Goal: Information Seeking & Learning: Check status

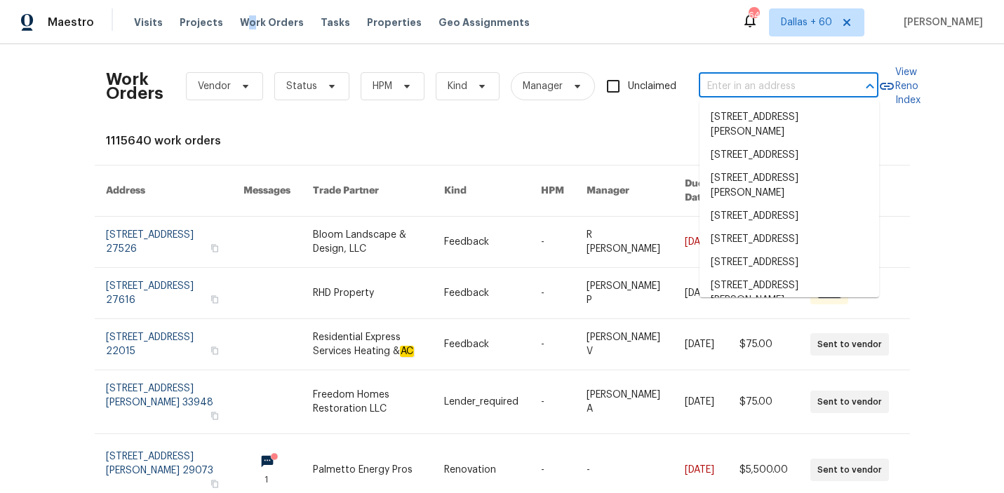
click at [751, 88] on input "text" at bounding box center [769, 87] width 140 height 22
paste input "[STREET_ADDRESS]"
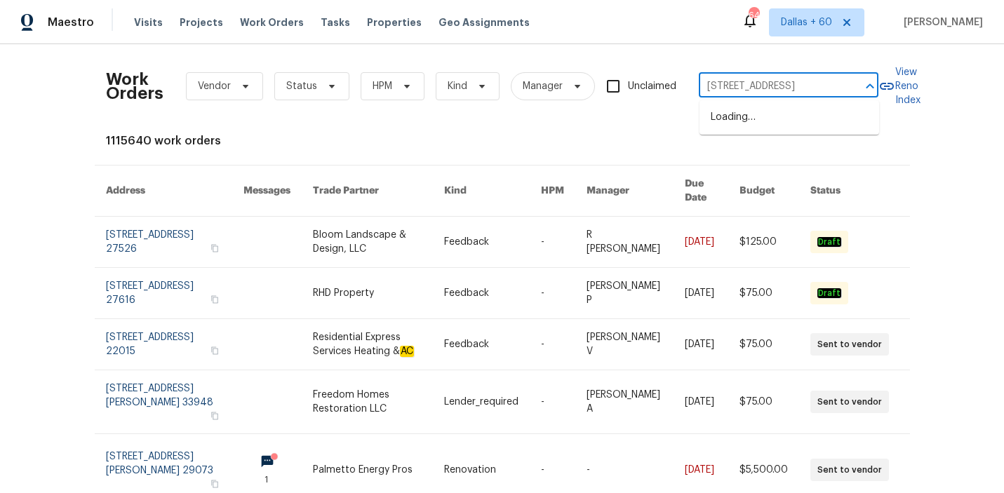
scroll to position [0, 75]
type input "[STREET_ADDRESS]"
click at [746, 120] on li "[STREET_ADDRESS]" at bounding box center [790, 117] width 180 height 23
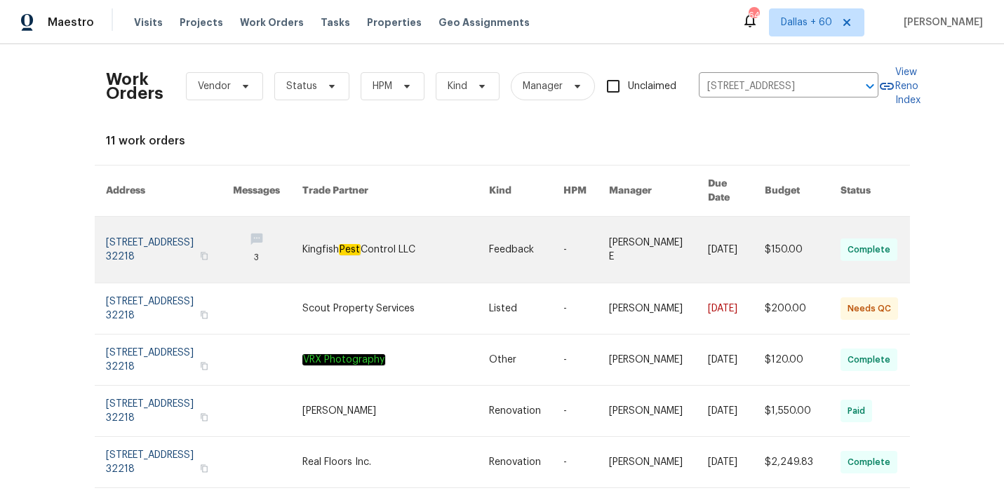
click at [357, 224] on link at bounding box center [396, 250] width 186 height 66
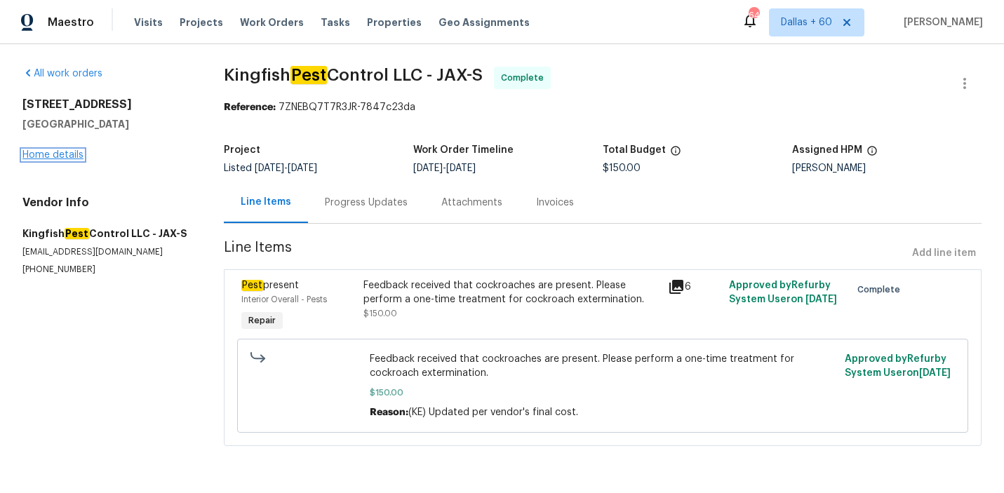
click at [55, 157] on link "Home details" at bounding box center [52, 155] width 61 height 10
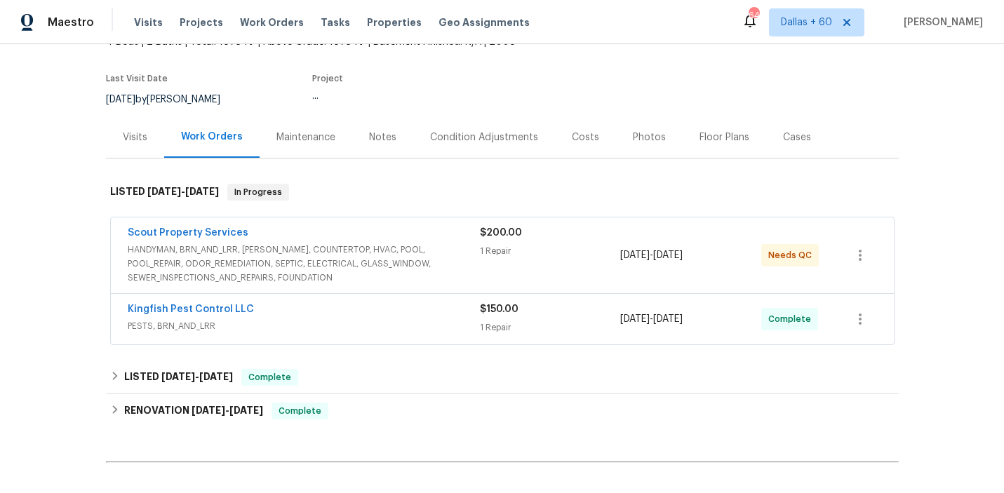
scroll to position [108, 0]
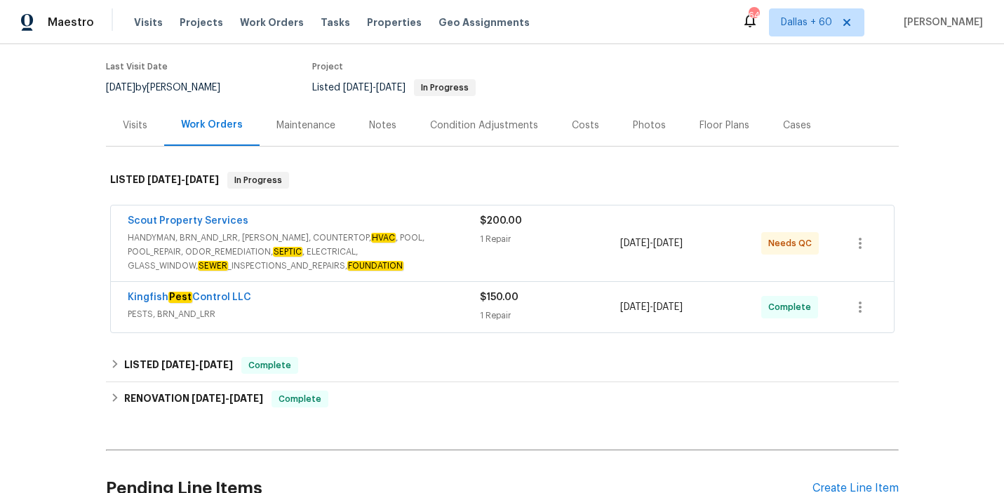
click at [493, 256] on div "$200.00 1 Repair" at bounding box center [550, 243] width 141 height 59
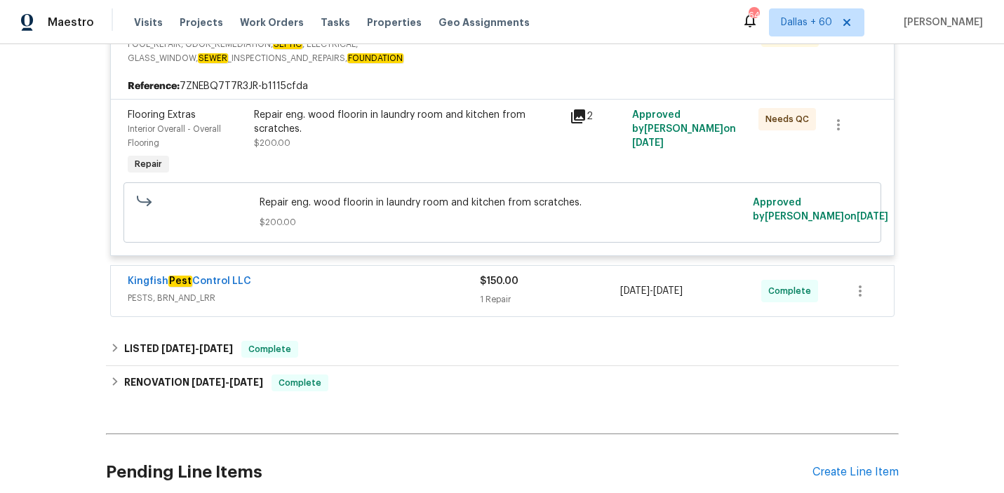
scroll to position [327, 0]
click at [385, 291] on div "Kingfish Pest Control LLC" at bounding box center [304, 282] width 352 height 17
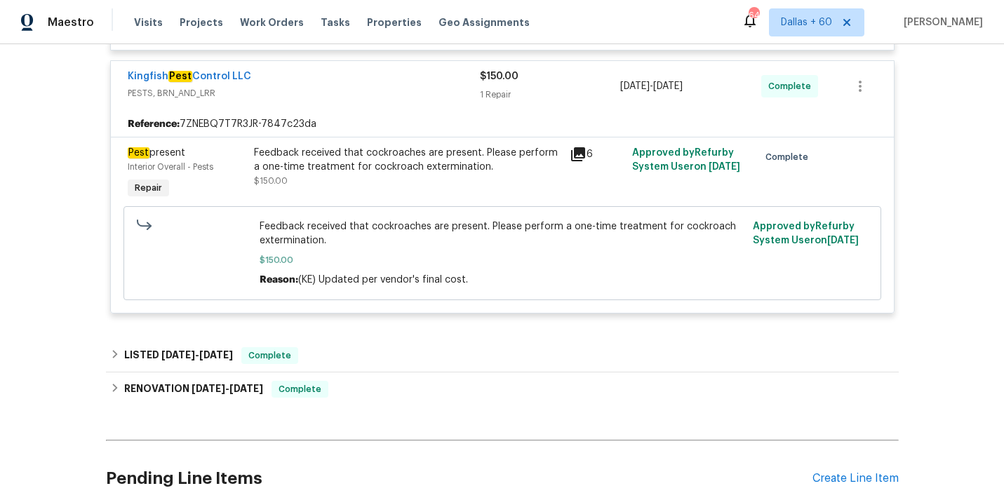
scroll to position [531, 0]
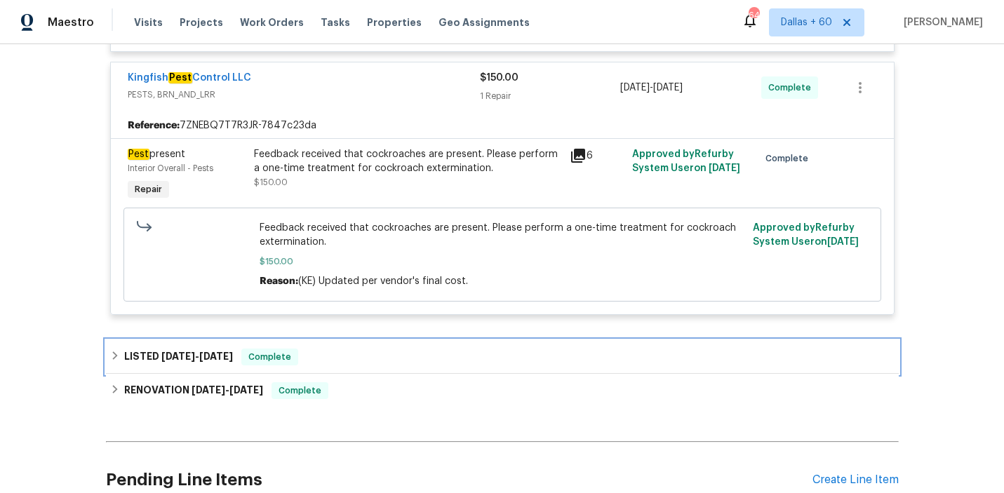
click at [378, 363] on div "LISTED [DATE] - [DATE] Complete" at bounding box center [502, 357] width 785 height 17
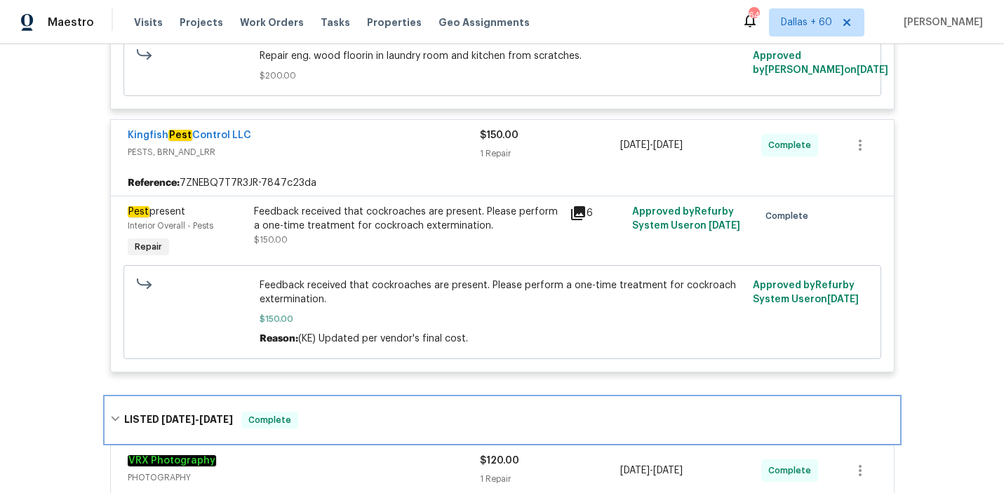
scroll to position [472, 0]
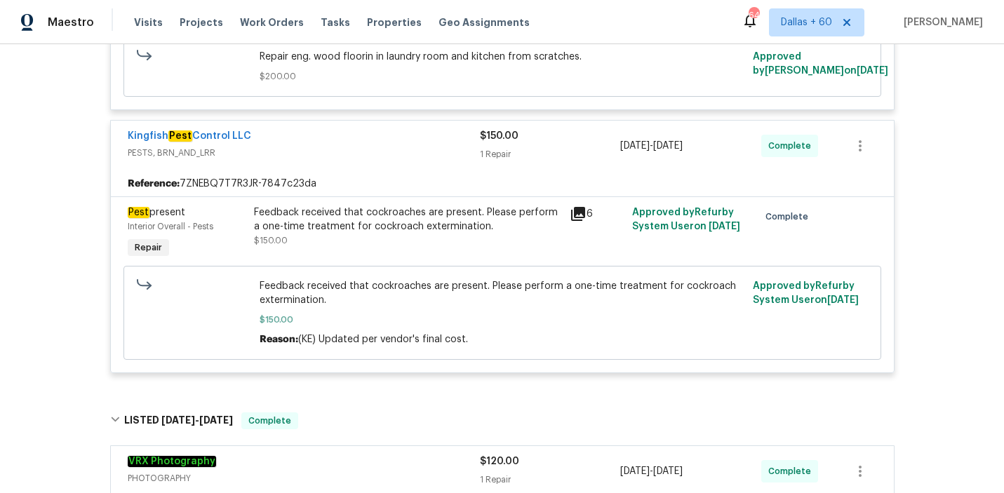
click at [416, 218] on div "Feedback received that cockroaches are present. Please perform a one-time treat…" at bounding box center [407, 220] width 307 height 28
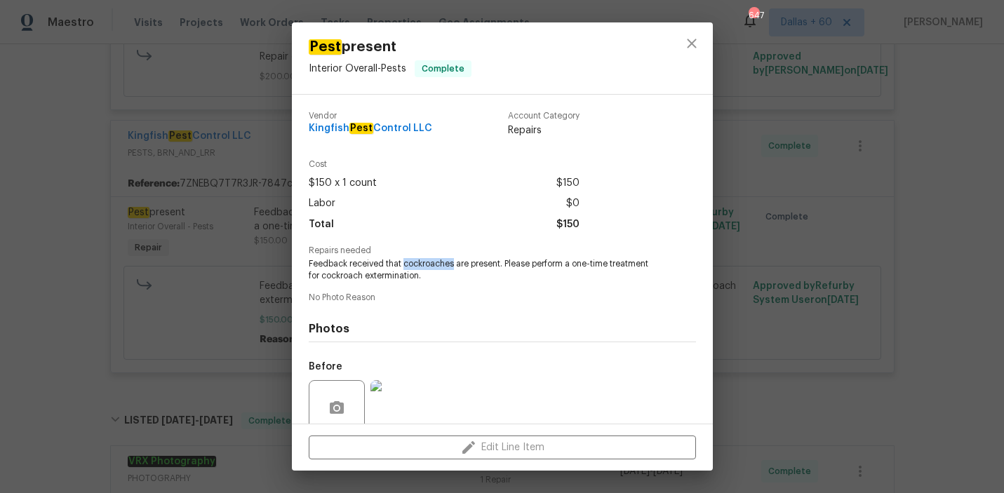
drag, startPoint x: 404, startPoint y: 265, endPoint x: 454, endPoint y: 265, distance: 49.8
click at [454, 266] on span "Feedback received that cockroaches are present. Please perform a one-time treat…" at bounding box center [483, 270] width 349 height 24
copy span "cockroaches"
click at [46, 314] on div "Pest present Interior Overall - Pests Complete Vendor Kingfish Pest Control LLC…" at bounding box center [502, 246] width 1004 height 493
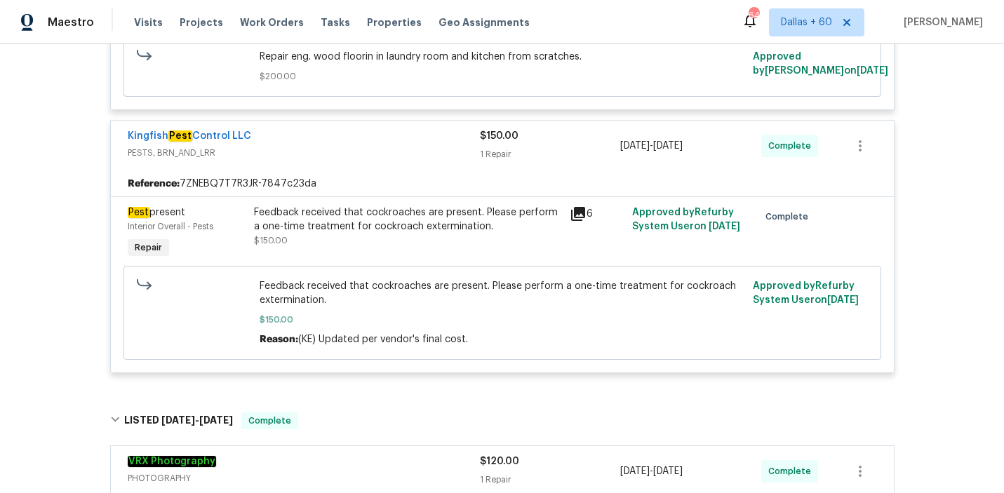
click at [394, 230] on div "Feedback received that cockroaches are present. Please perform a one-time treat…" at bounding box center [407, 220] width 307 height 28
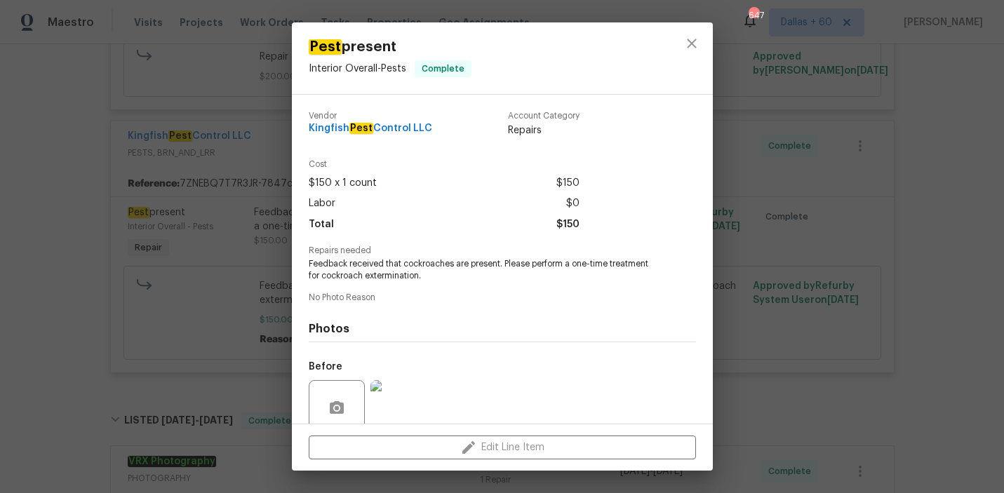
drag, startPoint x: 305, startPoint y: 128, endPoint x: 451, endPoint y: 132, distance: 146.7
click at [451, 132] on div "Vendor Kingfish Pest Control LLC Account Category Repairs Cost $150 x 1 count $…" at bounding box center [502, 259] width 421 height 329
copy span "Kingfish Pest Control LLC"
click at [41, 235] on div "Pest present Interior Overall - Pests Complete Vendor Kingfish Pest Control LLC…" at bounding box center [502, 246] width 1004 height 493
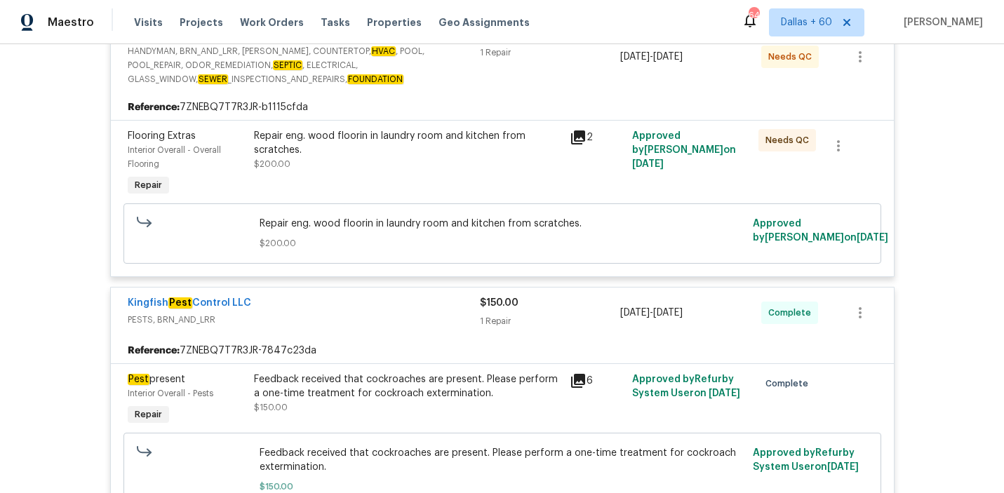
scroll to position [0, 0]
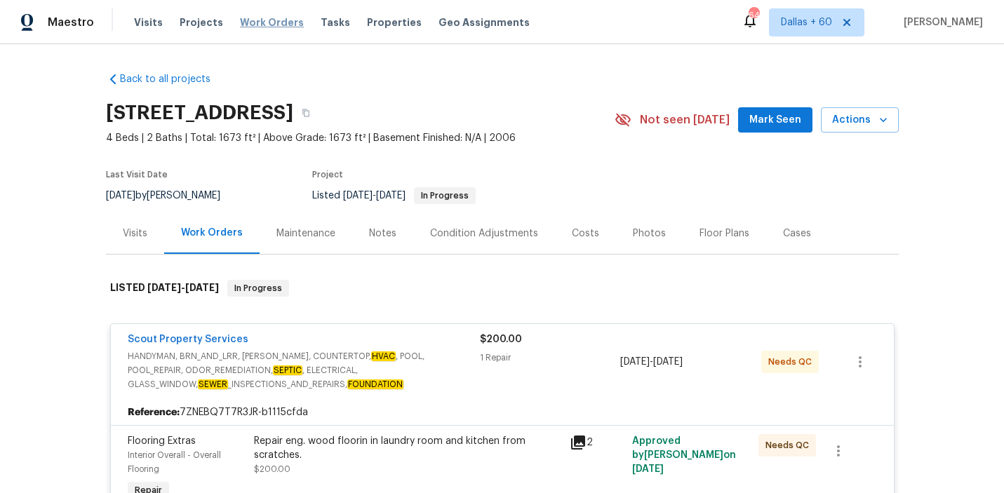
click at [251, 18] on span "Work Orders" at bounding box center [272, 22] width 64 height 14
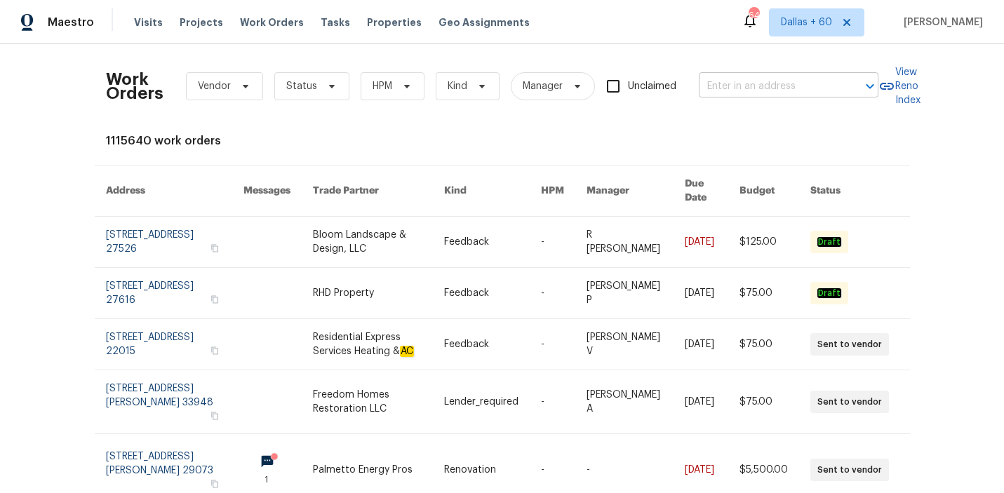
click at [792, 90] on input "text" at bounding box center [769, 87] width 140 height 22
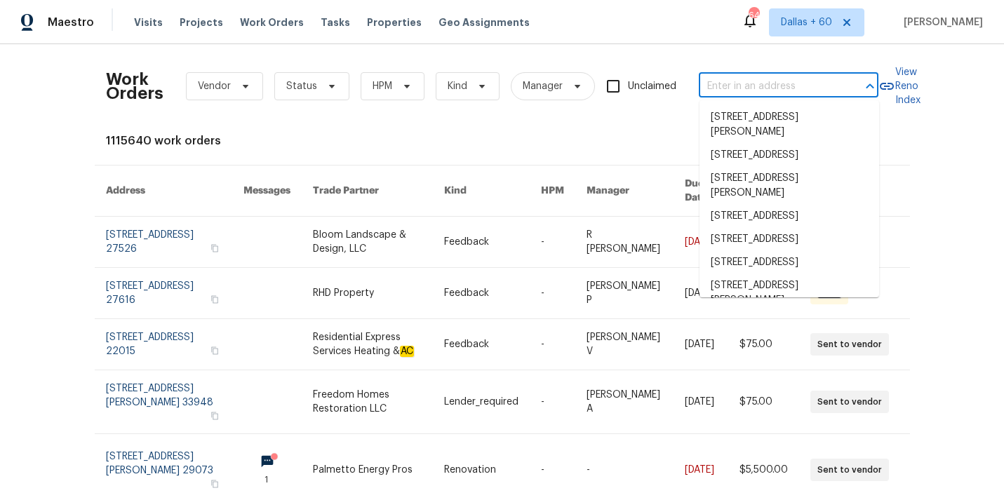
paste input "[STREET_ADDRESS]"
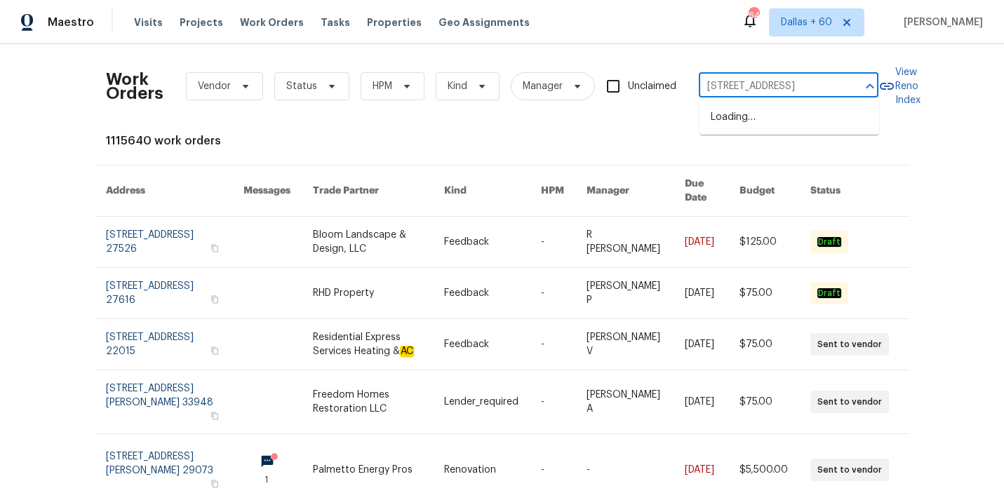
scroll to position [0, 66]
type input "[STREET_ADDRESS]"
click at [783, 113] on li "[STREET_ADDRESS]" at bounding box center [790, 117] width 180 height 23
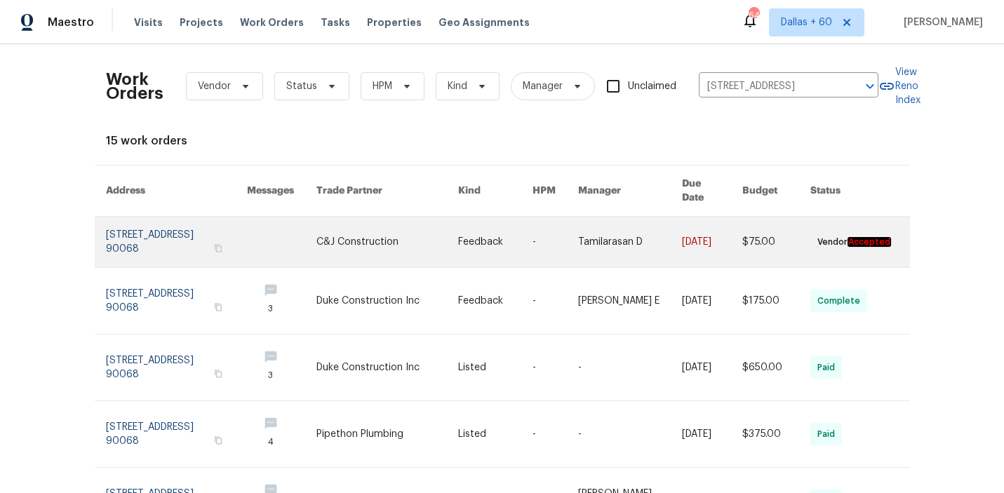
click at [396, 238] on link at bounding box center [387, 242] width 141 height 51
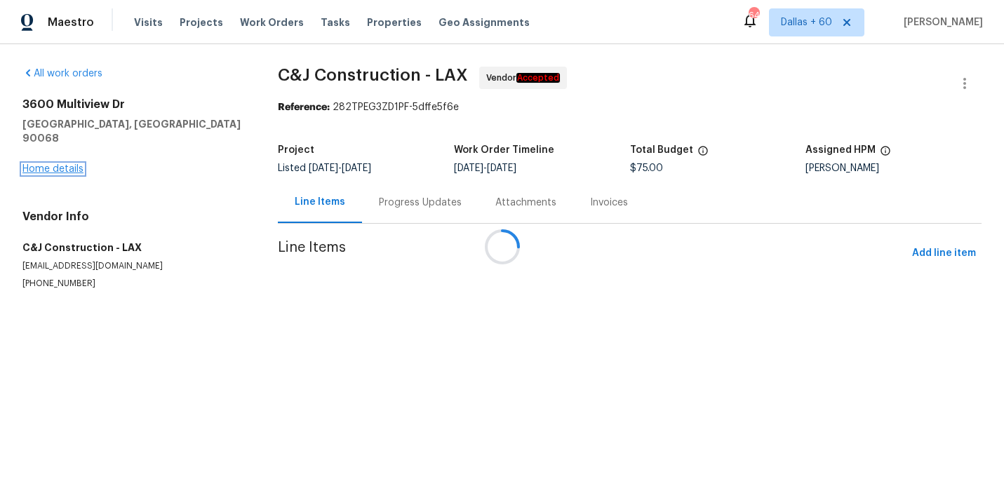
click at [47, 164] on link "Home details" at bounding box center [52, 169] width 61 height 10
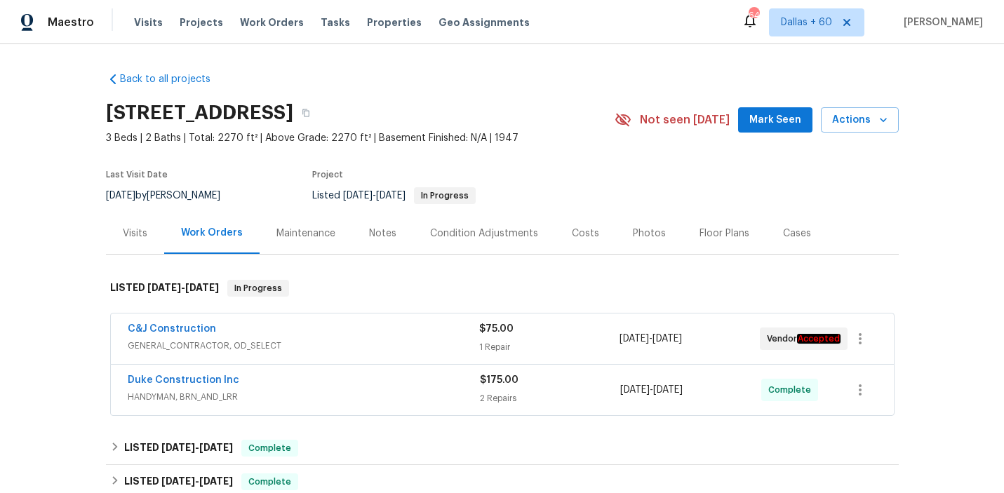
click at [405, 332] on div "C&J Construction" at bounding box center [304, 330] width 352 height 17
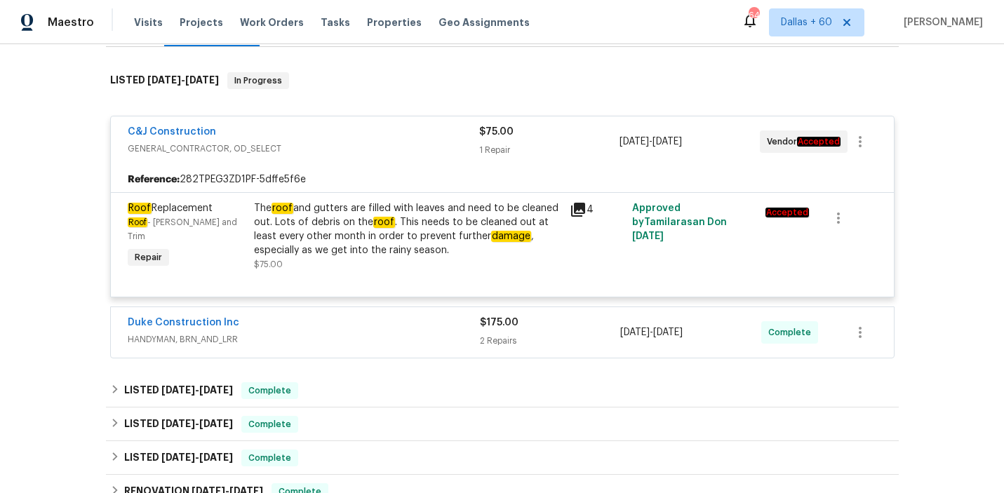
scroll to position [232, 0]
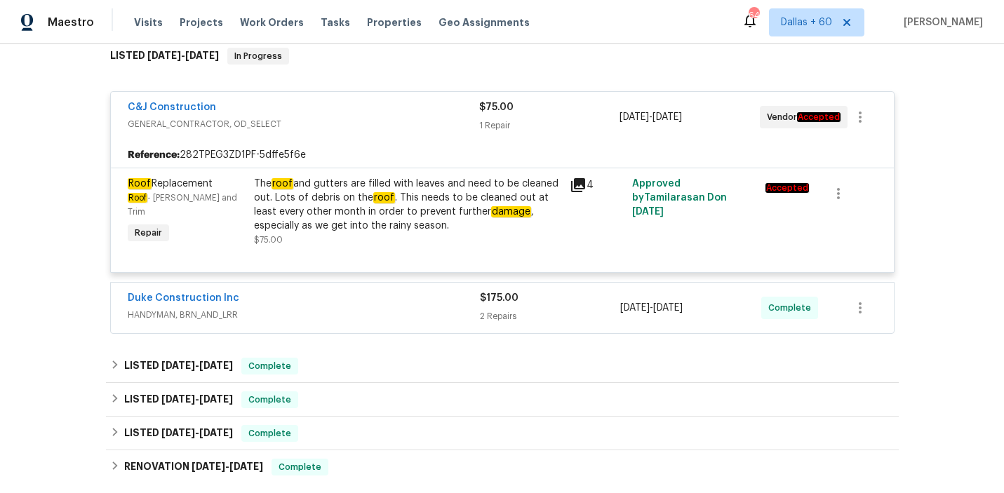
click at [393, 298] on div "Duke Construction Inc" at bounding box center [304, 299] width 352 height 17
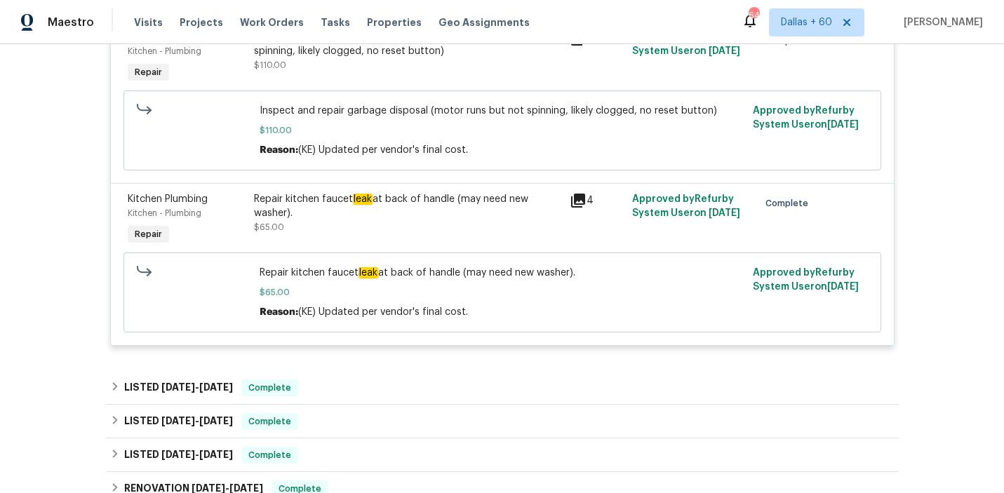
scroll to position [577, 0]
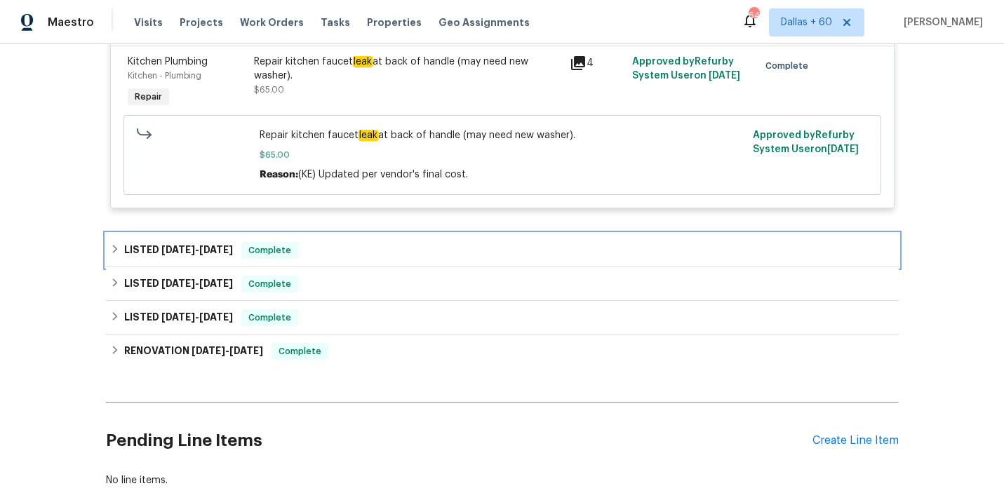
click at [384, 254] on div "LISTED [DATE] - [DATE] Complete" at bounding box center [502, 250] width 785 height 17
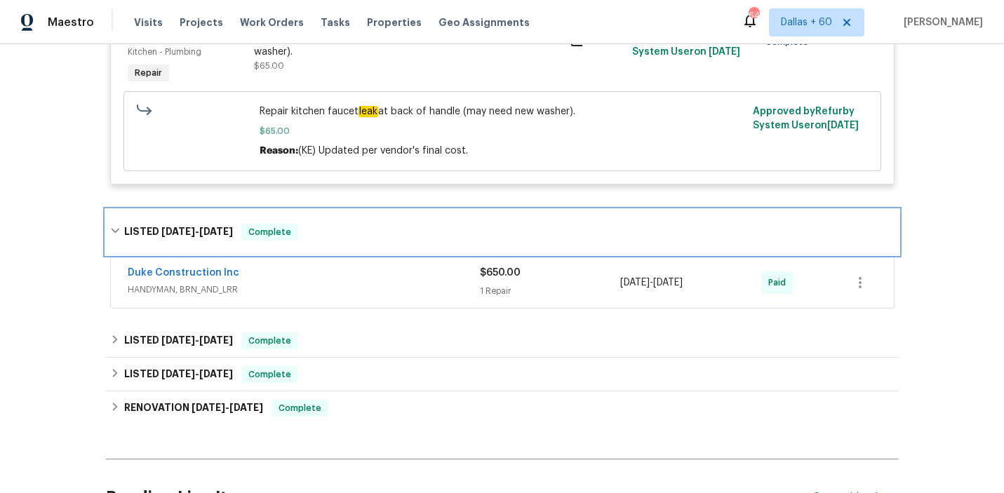
scroll to position [745, 0]
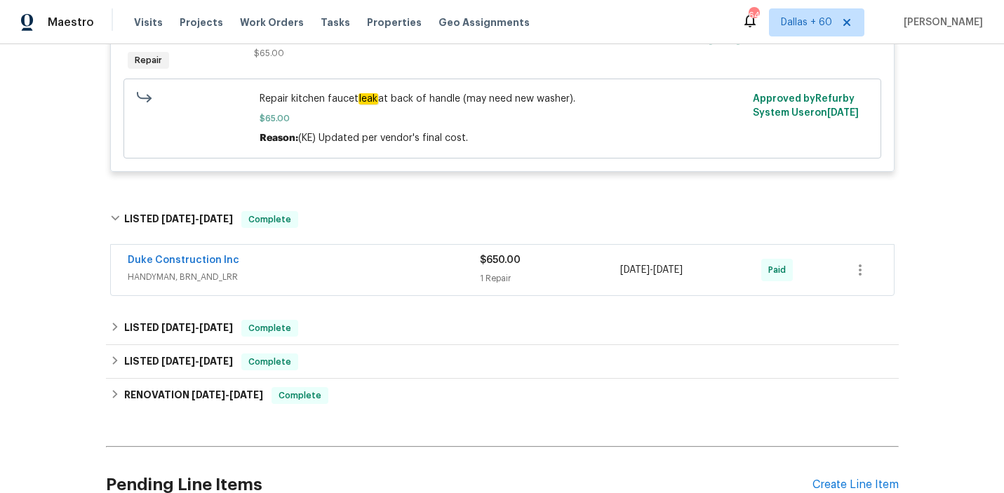
click at [385, 263] on div "Duke Construction Inc" at bounding box center [304, 261] width 352 height 17
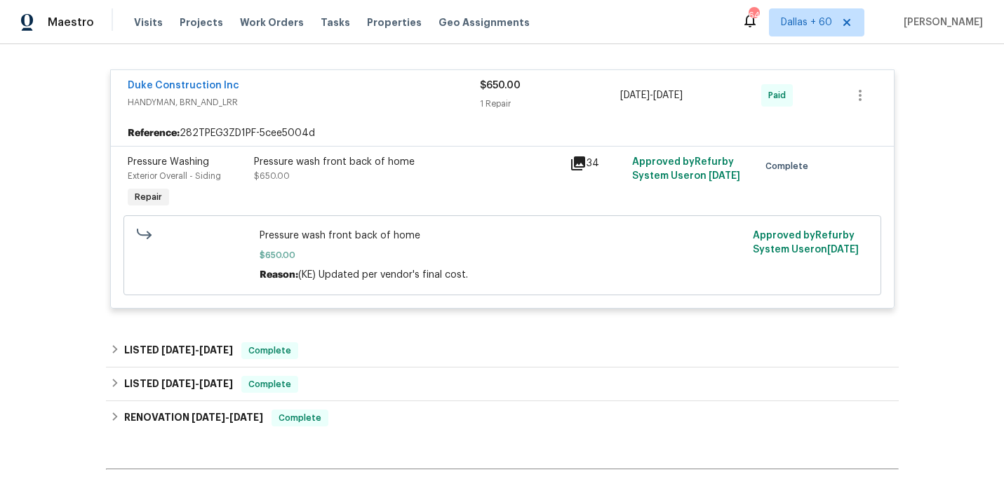
scroll to position [0, 0]
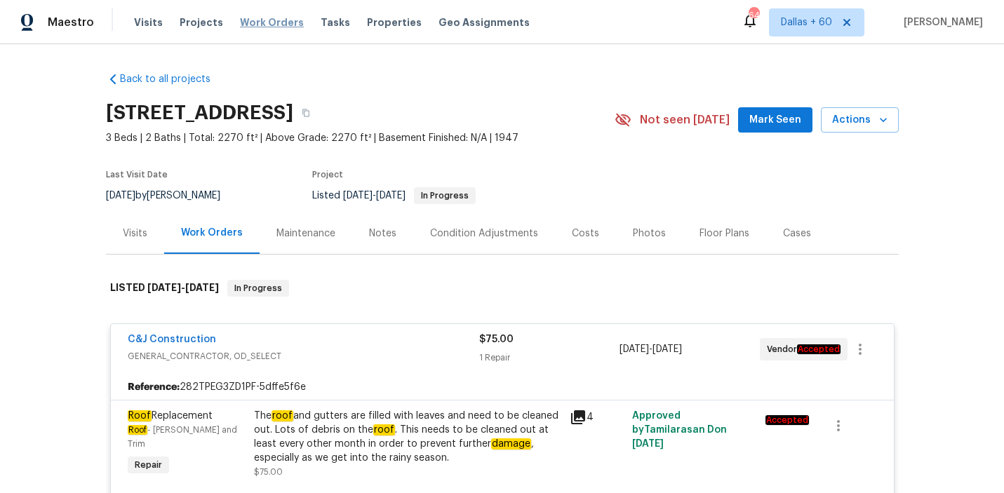
click at [262, 20] on span "Work Orders" at bounding box center [272, 22] width 64 height 14
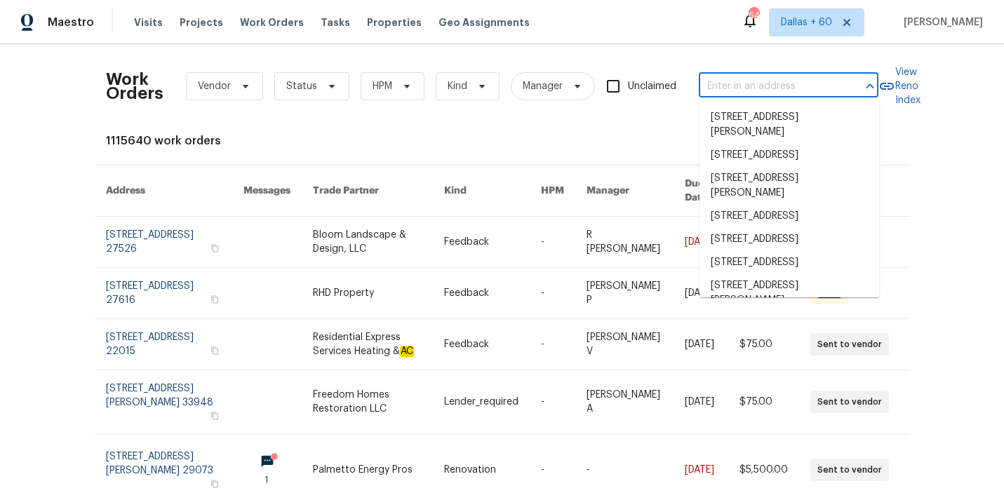
click at [776, 80] on input "text" at bounding box center [769, 87] width 140 height 22
paste input "[STREET_ADDRESS]"
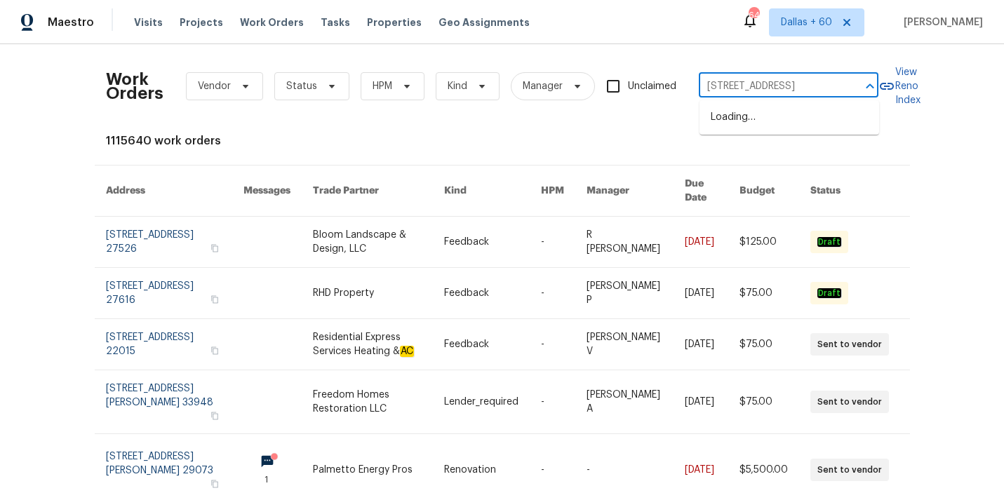
type input "[STREET_ADDRESS]"
click at [775, 114] on li "[STREET_ADDRESS]" at bounding box center [790, 117] width 180 height 23
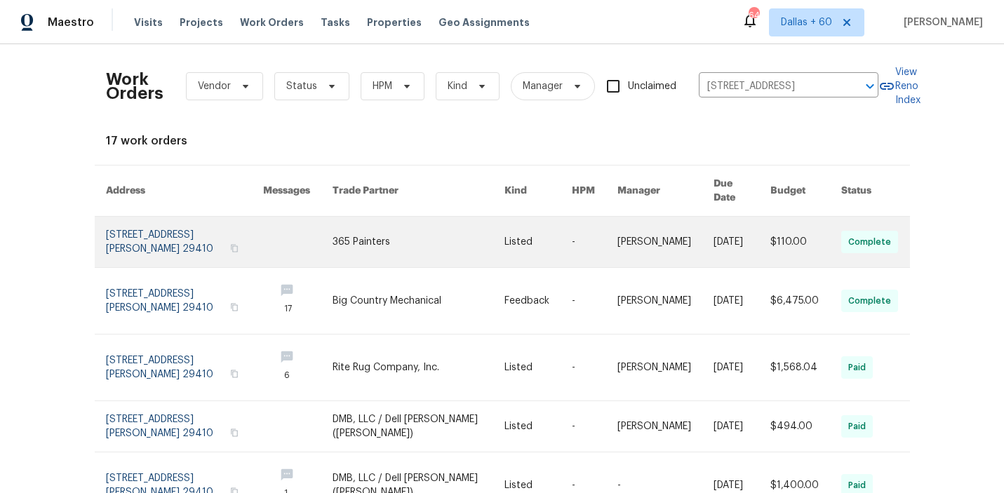
click at [333, 229] on link at bounding box center [297, 242] width 69 height 51
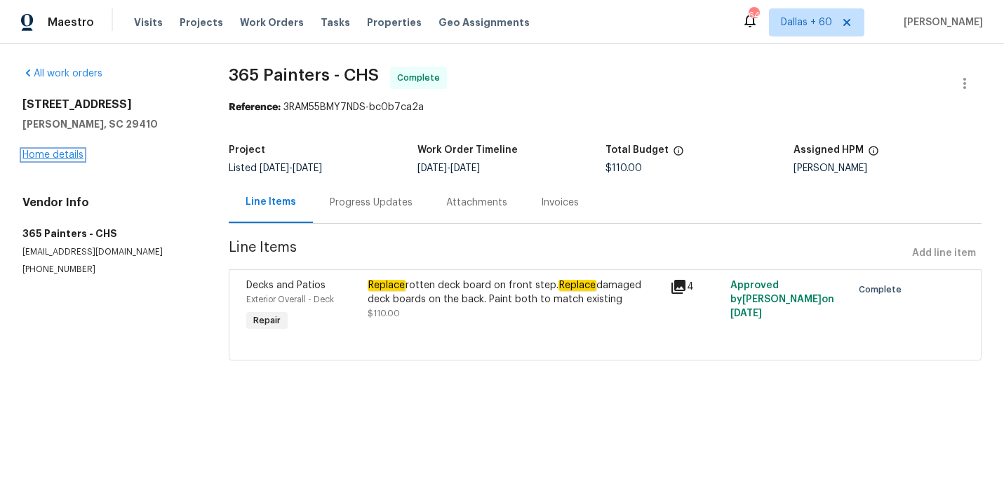
click at [49, 156] on link "Home details" at bounding box center [52, 155] width 61 height 10
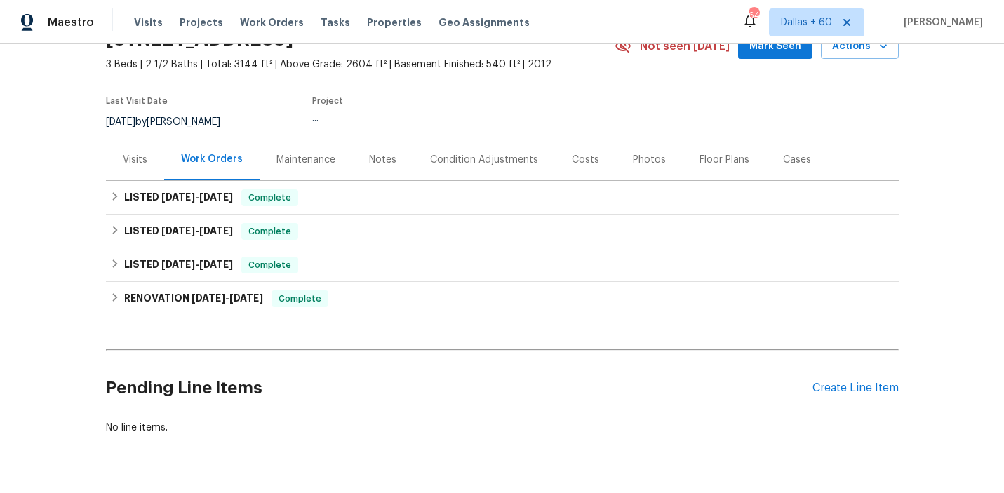
scroll to position [73, 0]
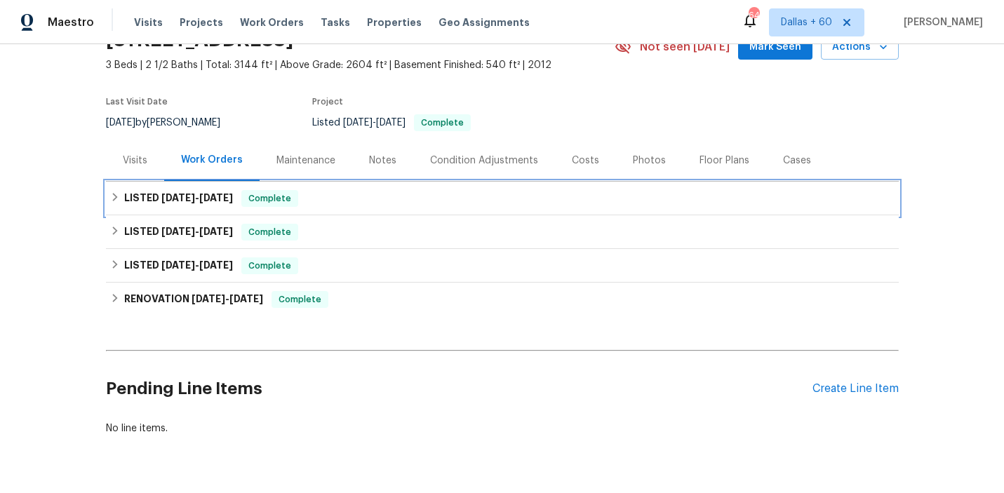
click at [387, 190] on div "LISTED [DATE] - [DATE] Complete" at bounding box center [502, 198] width 785 height 17
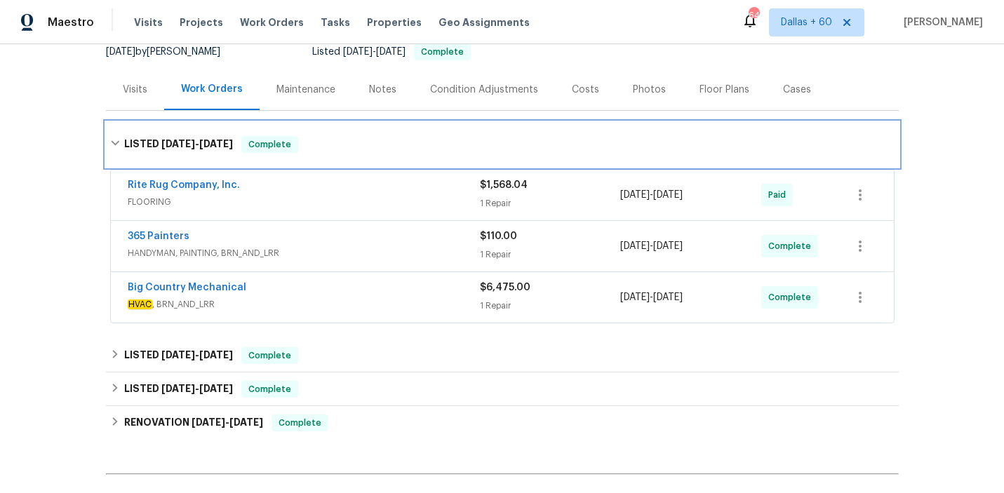
scroll to position [150, 0]
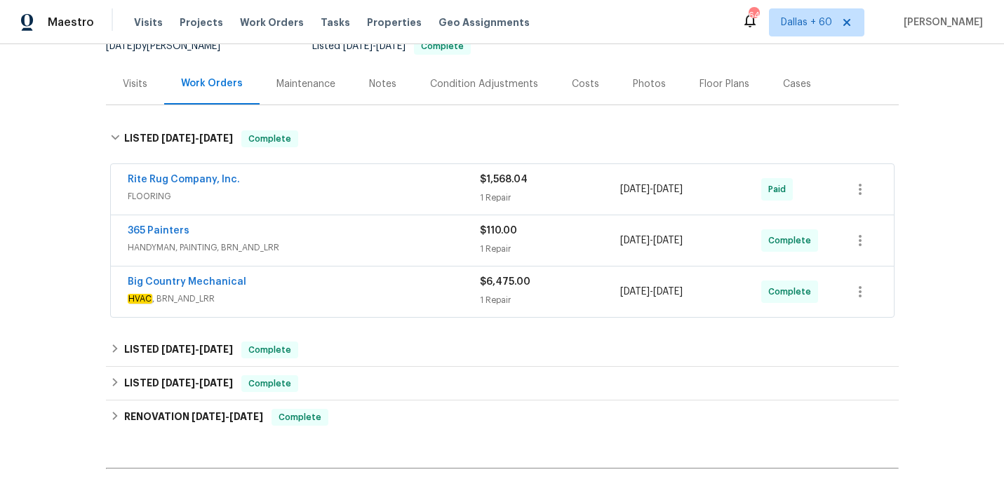
click at [361, 300] on span "HVAC , BRN_AND_LRR" at bounding box center [304, 299] width 352 height 14
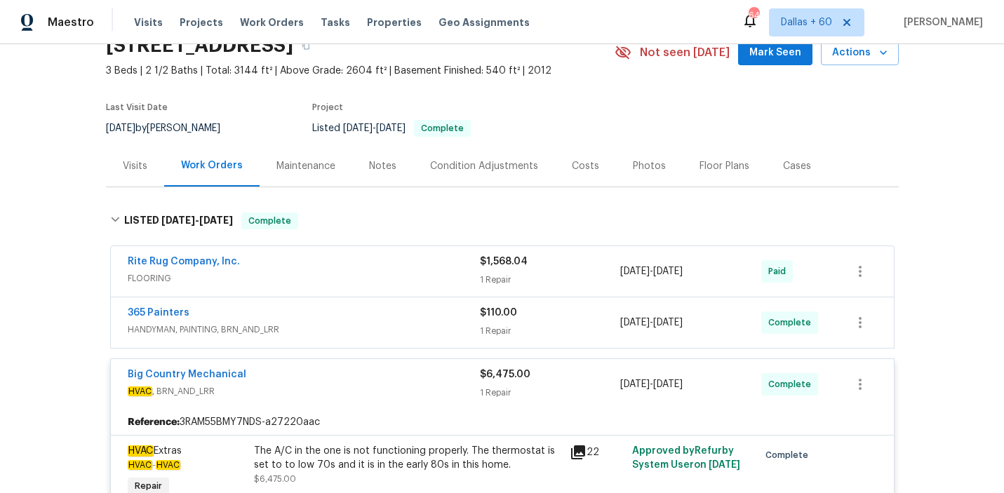
scroll to position [0, 0]
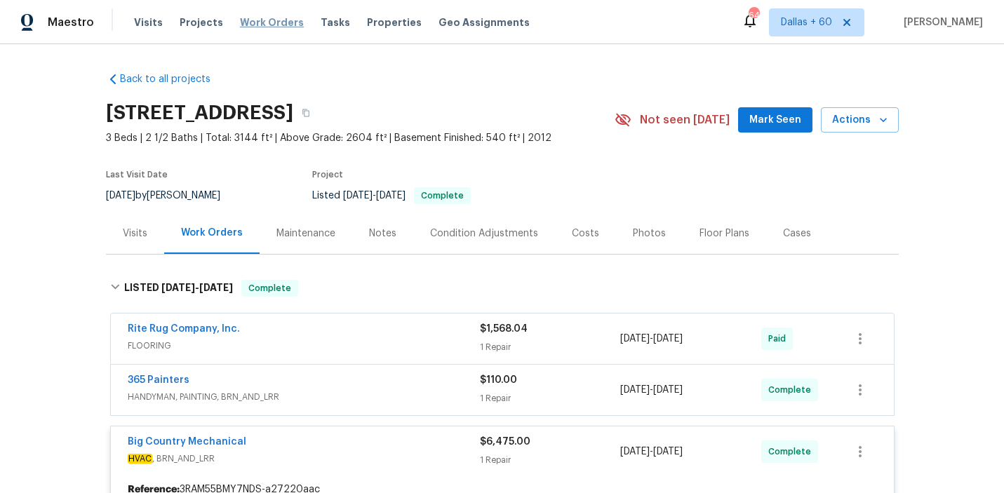
click at [255, 18] on span "Work Orders" at bounding box center [272, 22] width 64 height 14
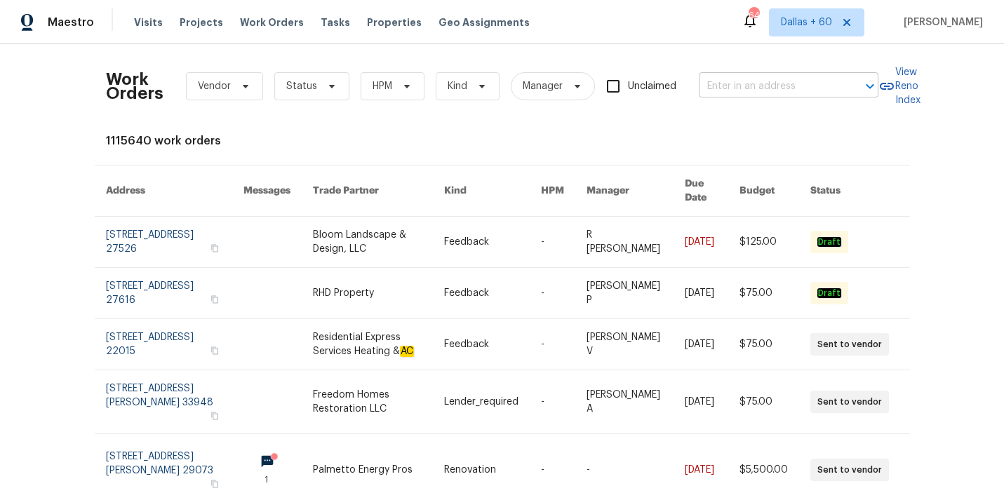
click at [737, 77] on input "text" at bounding box center [769, 87] width 140 height 22
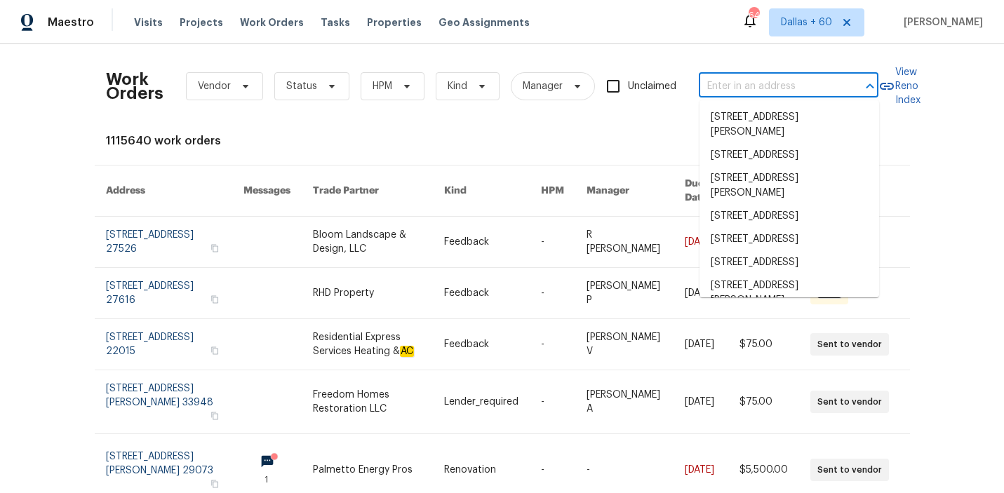
paste input "[STREET_ADDRESS]"
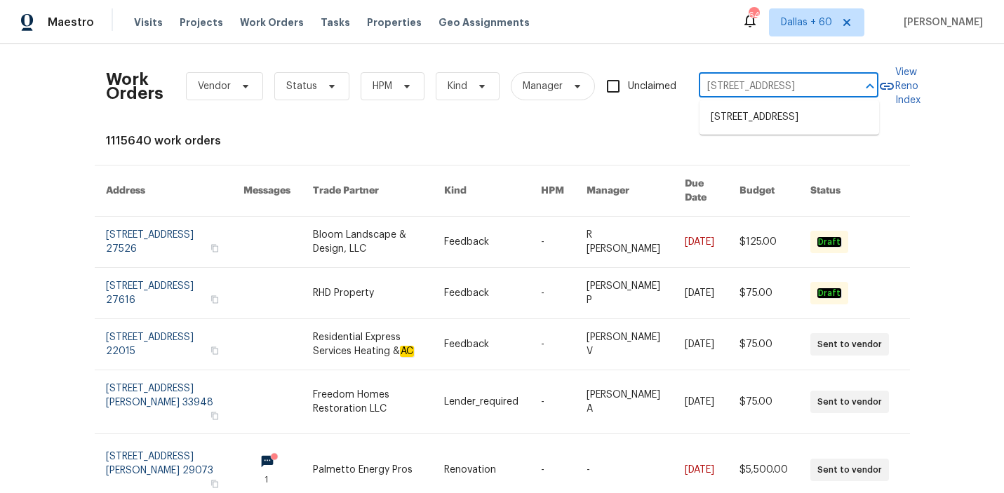
scroll to position [0, 60]
type input "[STREET_ADDRESS]"
click at [760, 121] on li "[STREET_ADDRESS]" at bounding box center [790, 117] width 180 height 23
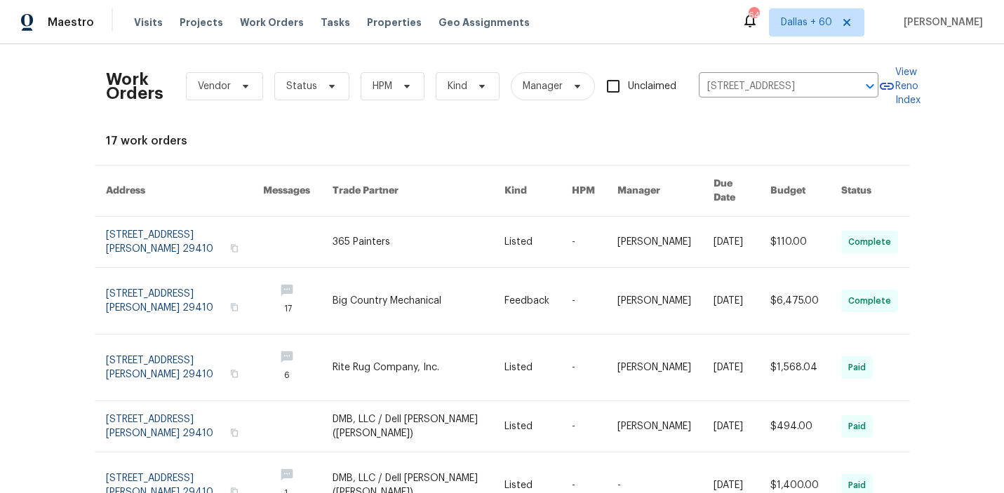
click at [751, 73] on div "Work Orders Vendor Status HPM Kind Manager Unclaimed [STREET_ADDRESS] ​" at bounding box center [492, 86] width 773 height 62
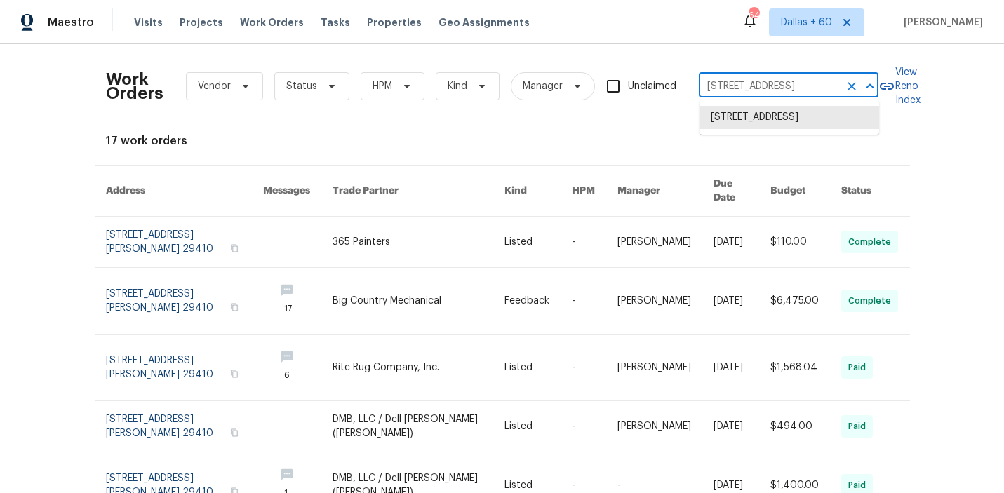
click at [750, 84] on input "[STREET_ADDRESS]" at bounding box center [769, 87] width 140 height 22
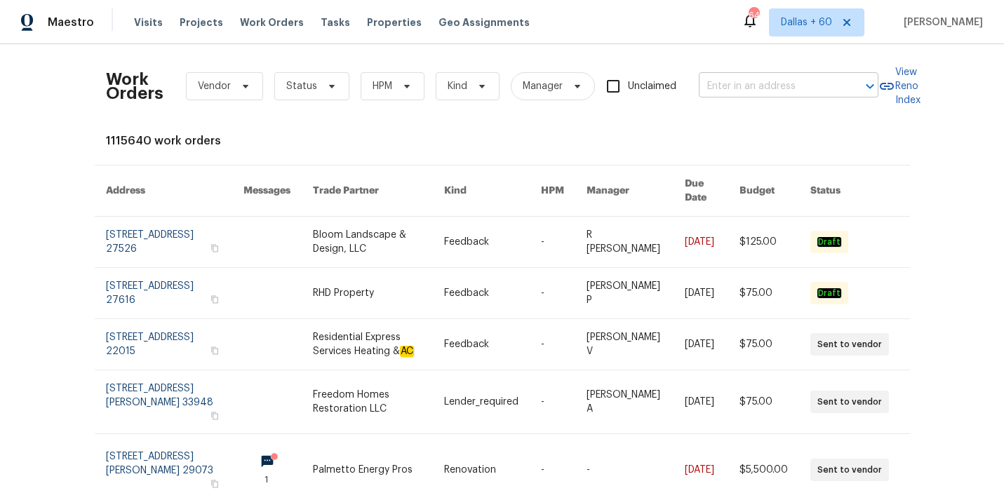
click at [744, 82] on input "text" at bounding box center [769, 87] width 140 height 22
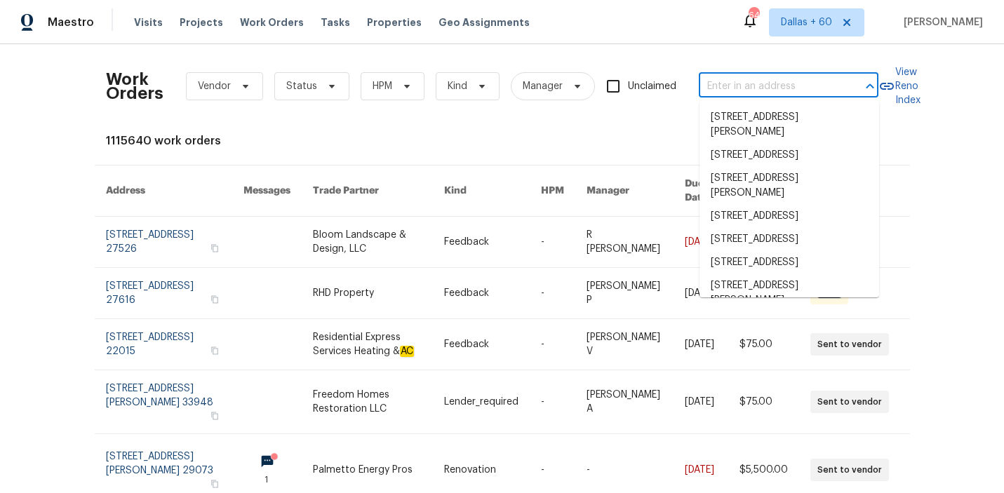
paste input "[STREET_ADDRESS]"
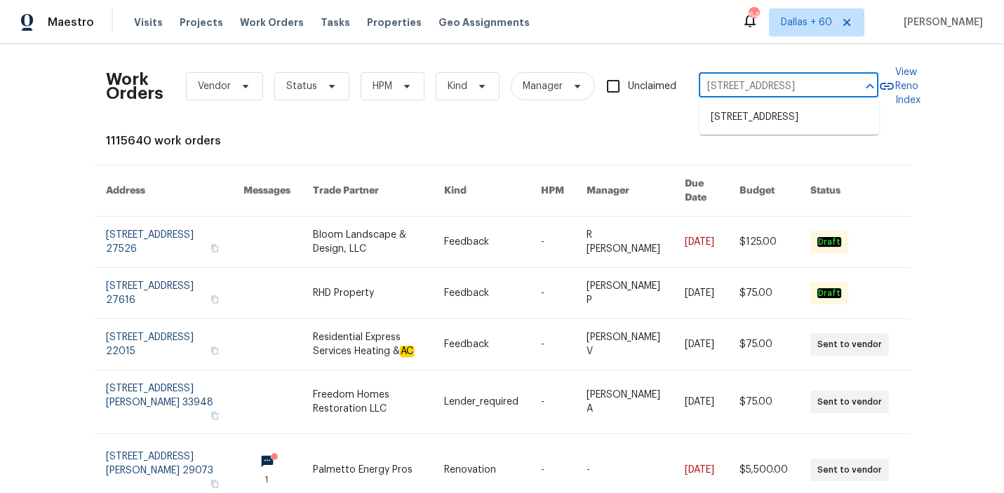
type input "[STREET_ADDRESS]"
click at [759, 118] on li "[STREET_ADDRESS]" at bounding box center [790, 117] width 180 height 23
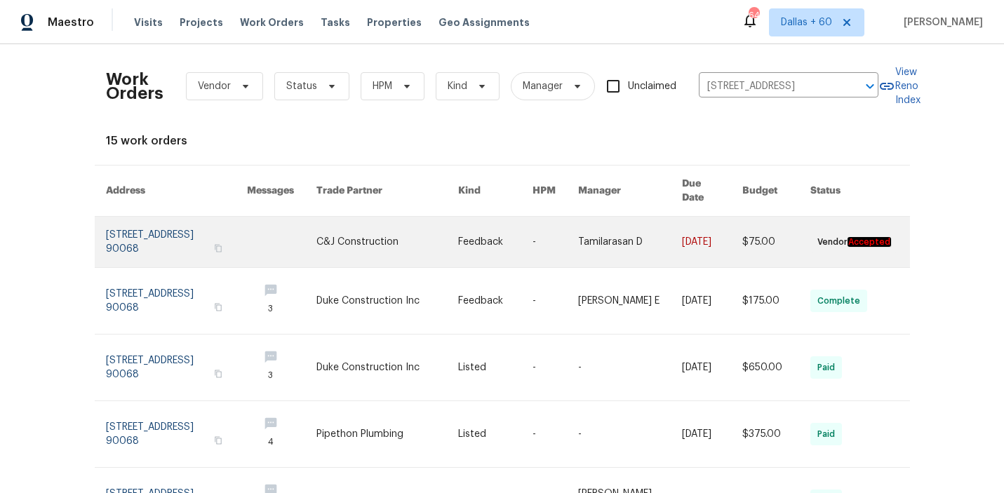
click at [308, 222] on link at bounding box center [281, 242] width 69 height 51
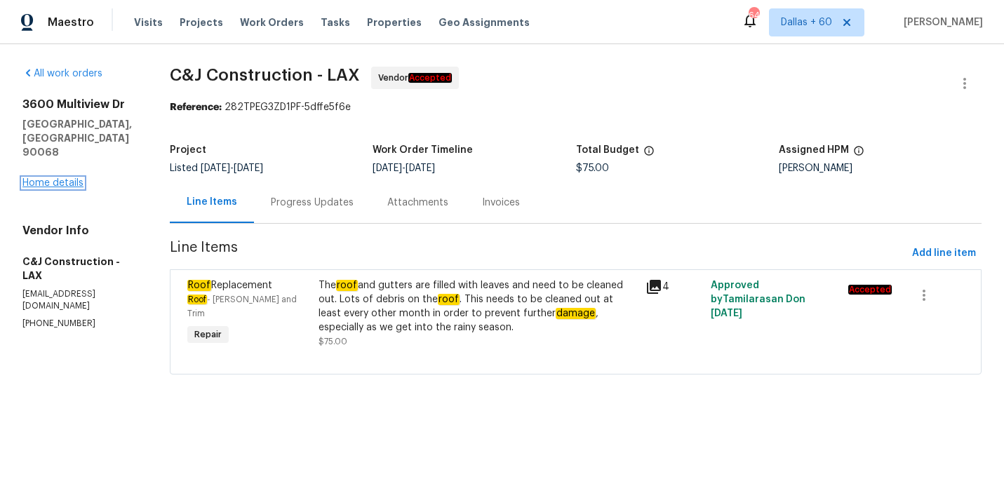
click at [59, 178] on link "Home details" at bounding box center [52, 183] width 61 height 10
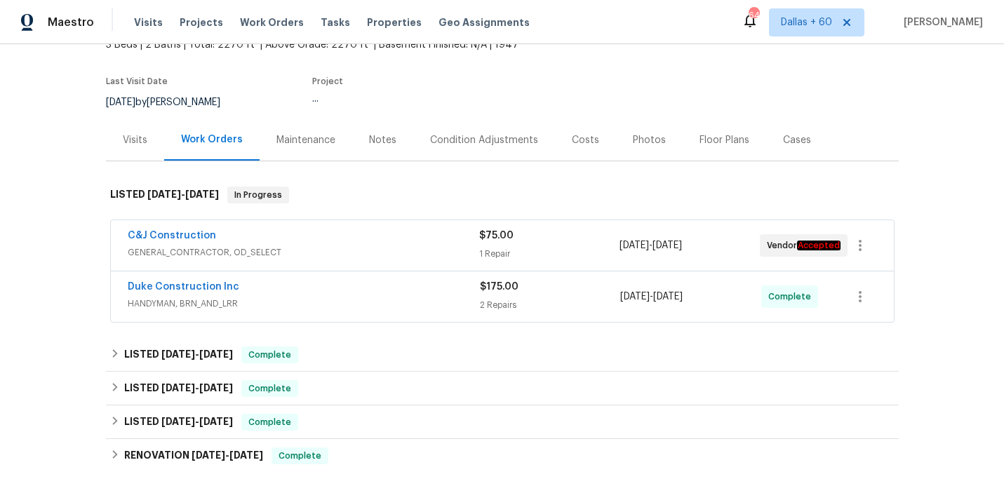
scroll to position [96, 0]
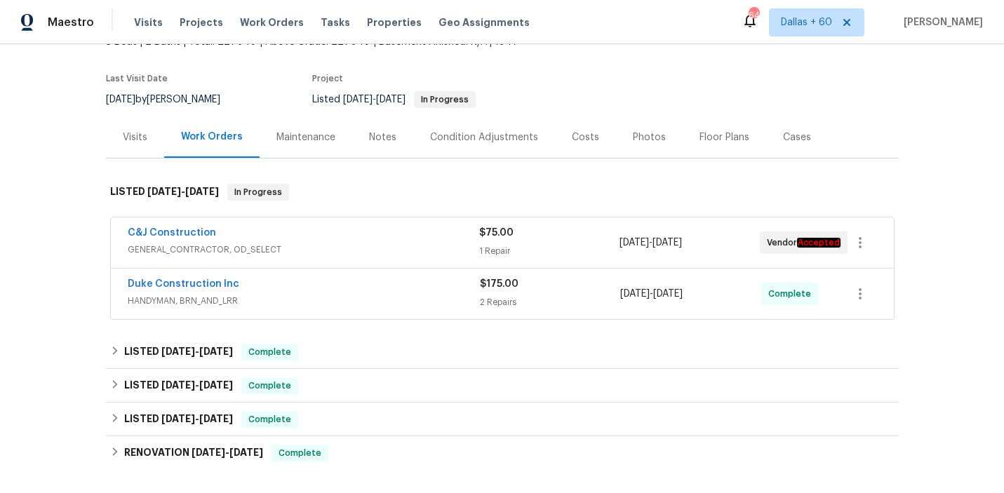
click at [354, 241] on div "C&J Construction" at bounding box center [304, 234] width 352 height 17
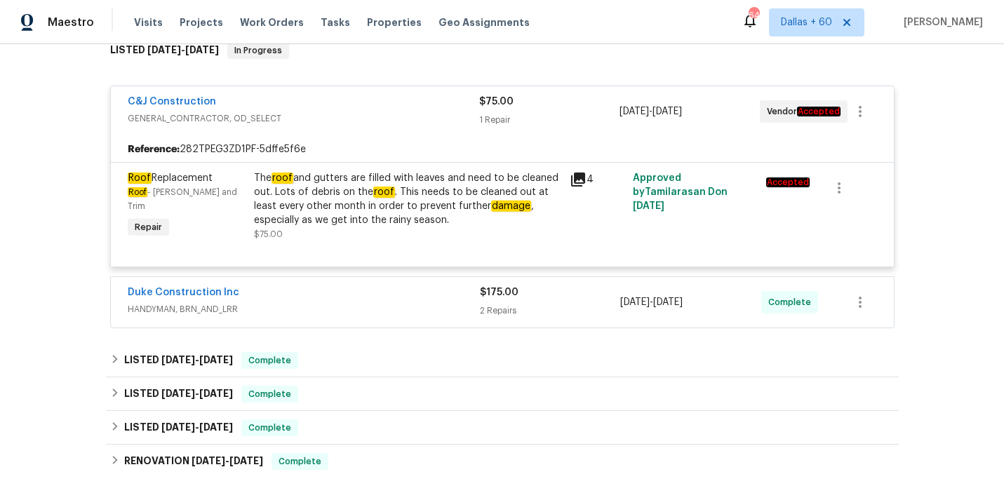
scroll to position [239, 0]
click at [354, 297] on div "Duke Construction Inc" at bounding box center [304, 293] width 352 height 17
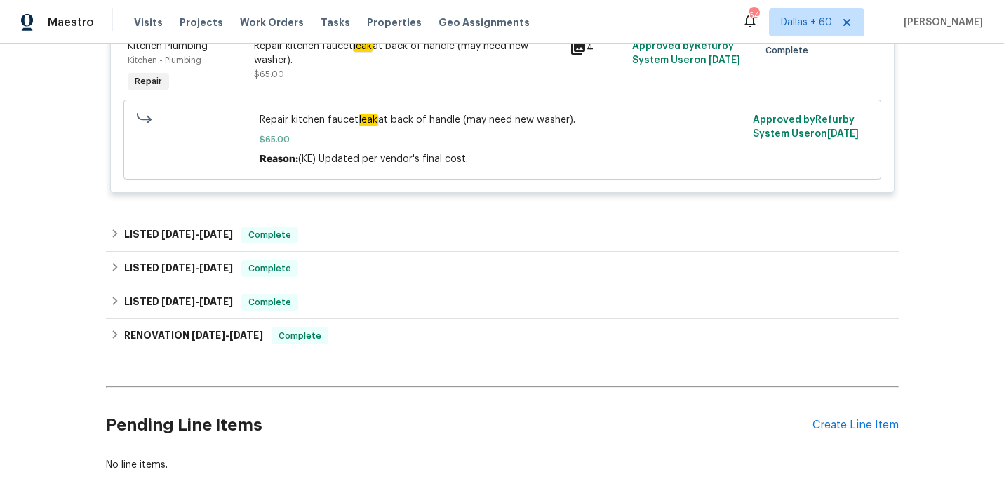
scroll to position [725, 0]
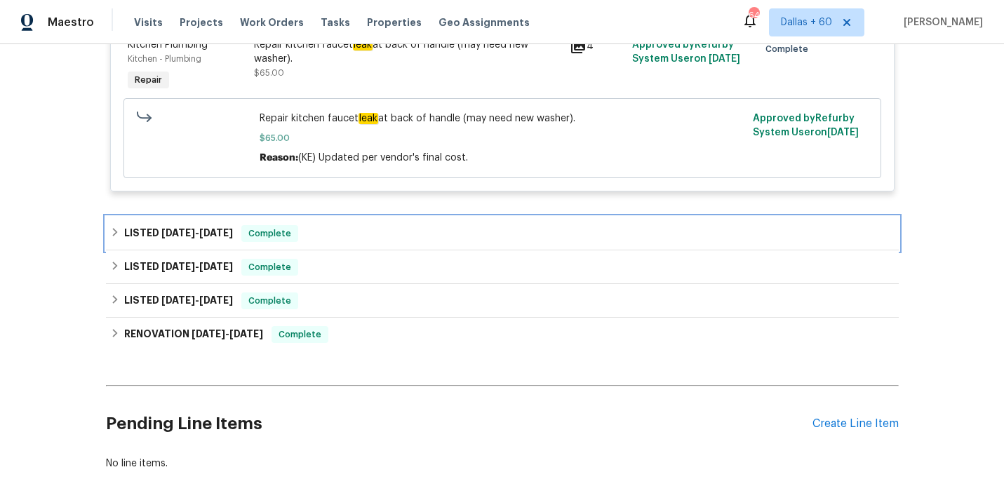
click at [353, 240] on div "LISTED [DATE] - [DATE] Complete" at bounding box center [502, 233] width 785 height 17
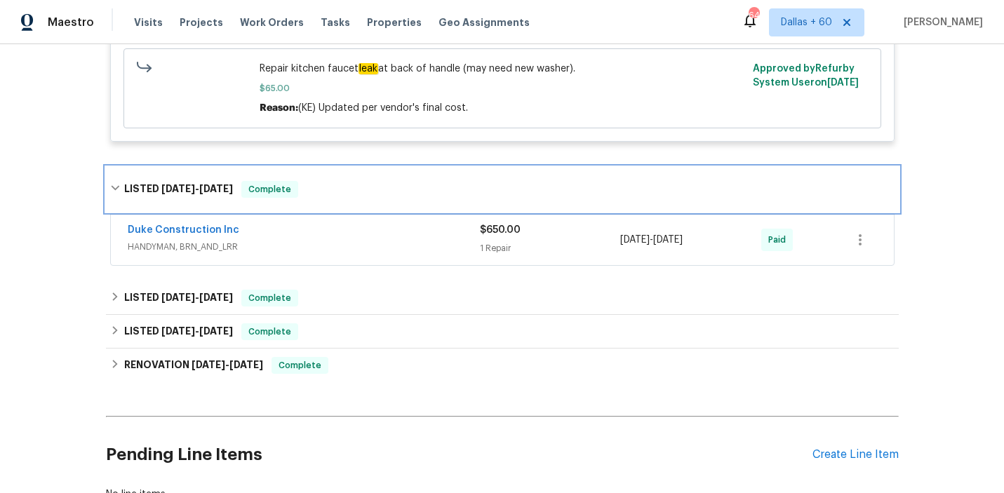
scroll to position [795, 0]
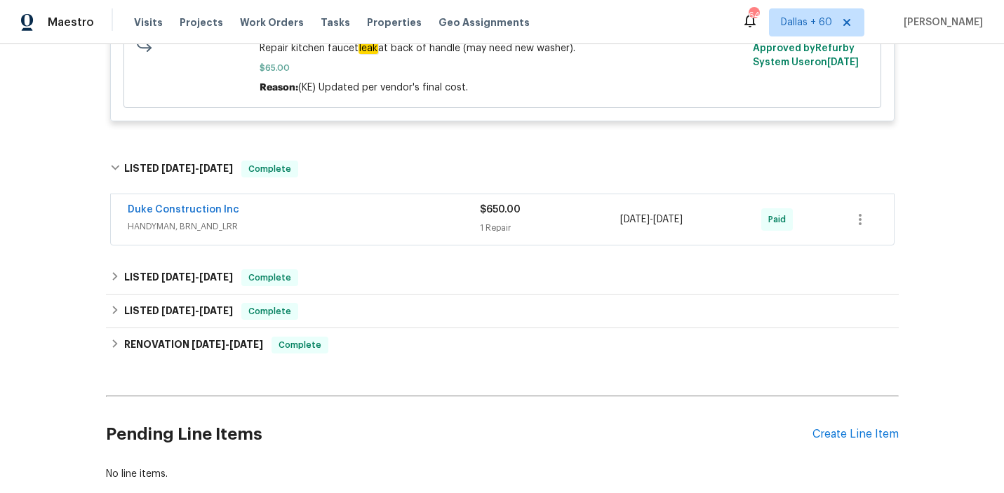
click at [353, 240] on div "Duke Construction Inc HANDYMAN, BRN_AND_LRR $650.00 1 Repair [DATE] - [DATE] Pa…" at bounding box center [502, 219] width 783 height 51
click at [351, 211] on div "Duke Construction Inc" at bounding box center [304, 211] width 352 height 17
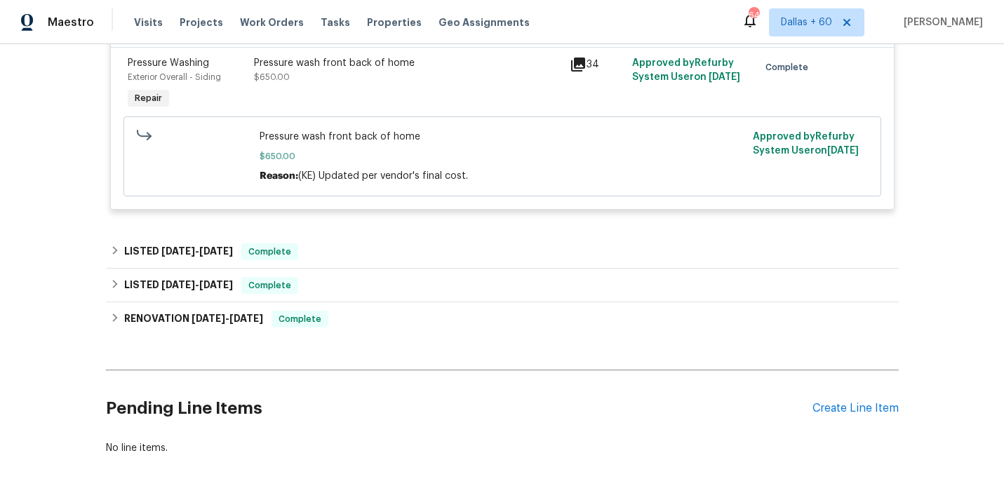
scroll to position [1036, 0]
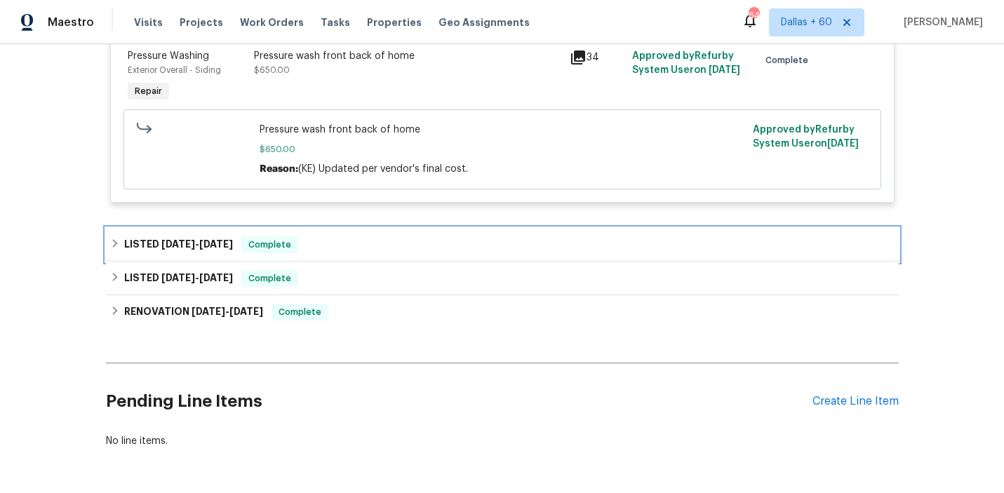
click at [360, 245] on div "LISTED [DATE] - [DATE] Complete" at bounding box center [502, 245] width 785 height 17
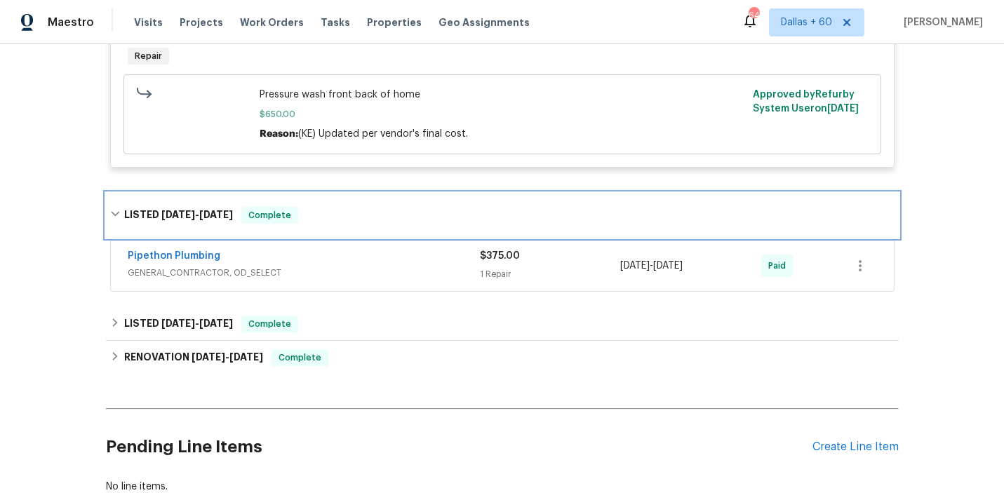
scroll to position [0, 0]
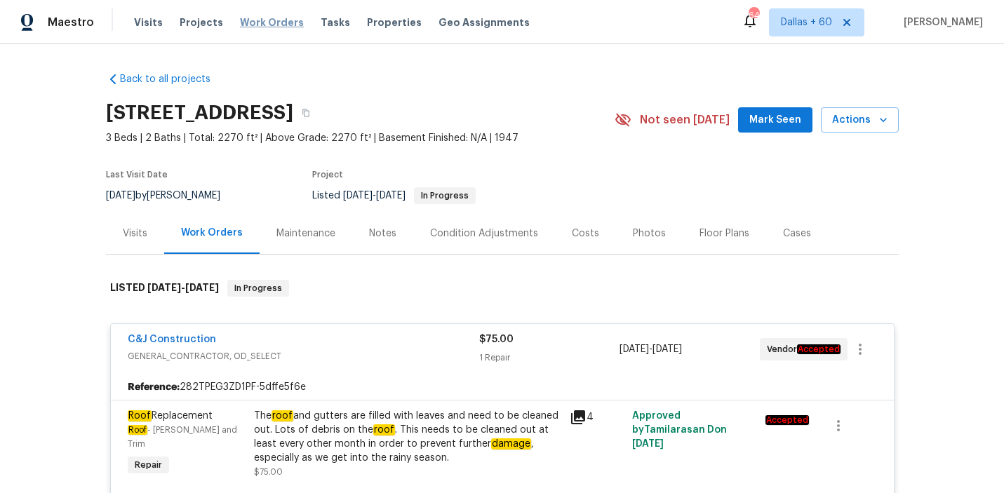
click at [260, 25] on span "Work Orders" at bounding box center [272, 22] width 64 height 14
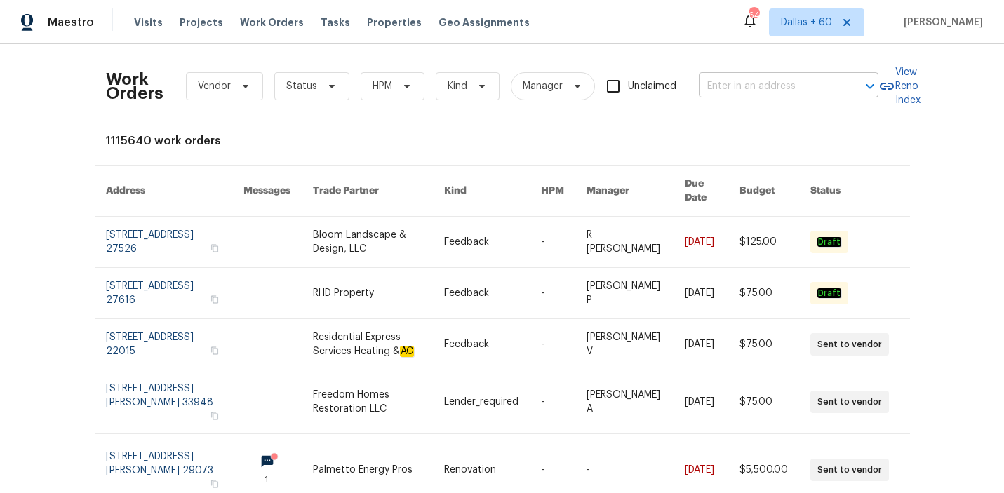
click at [754, 85] on input "text" at bounding box center [769, 87] width 140 height 22
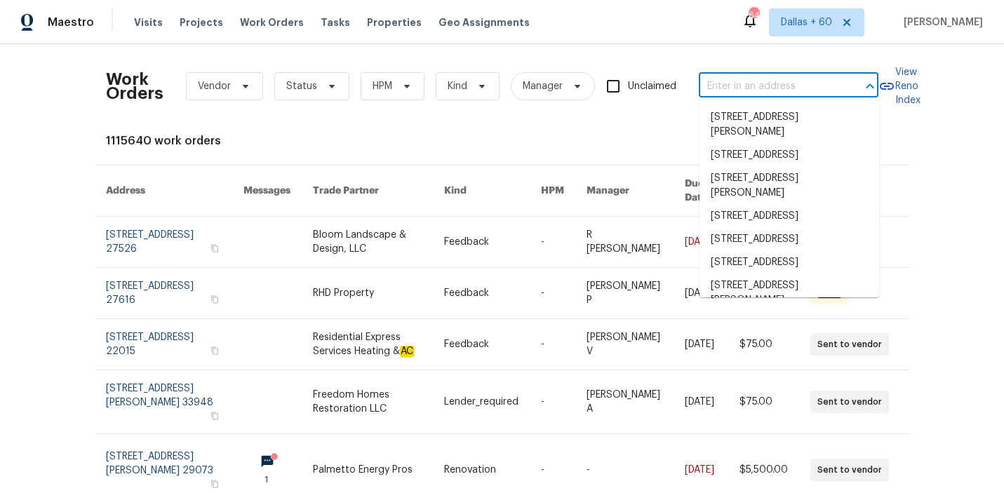
paste input "[STREET_ADDRESS]"
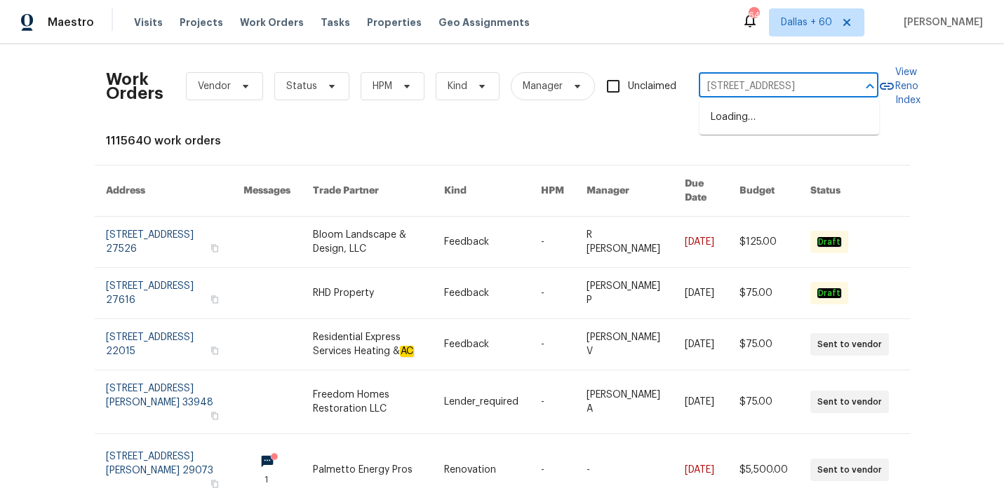
type input "[STREET_ADDRESS]"
click at [760, 129] on li "[STREET_ADDRESS]" at bounding box center [790, 117] width 180 height 23
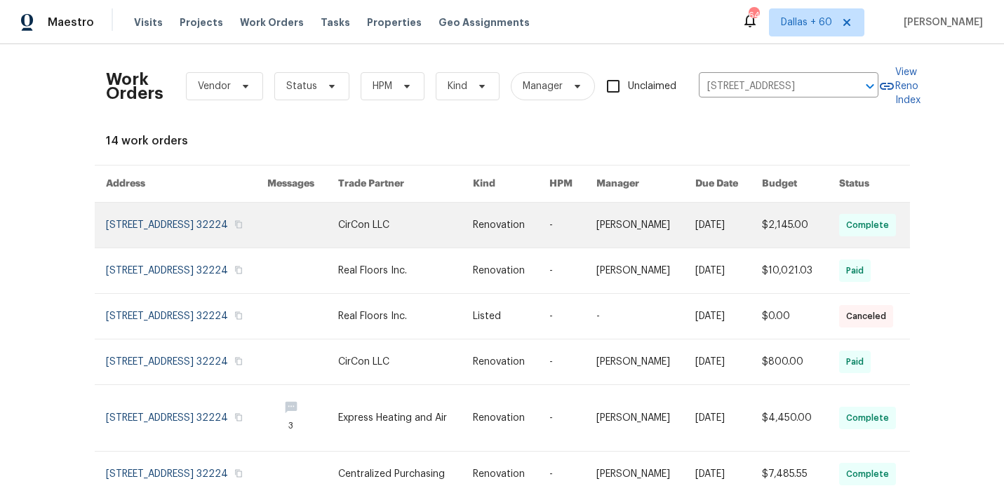
click at [392, 242] on link at bounding box center [405, 225] width 135 height 45
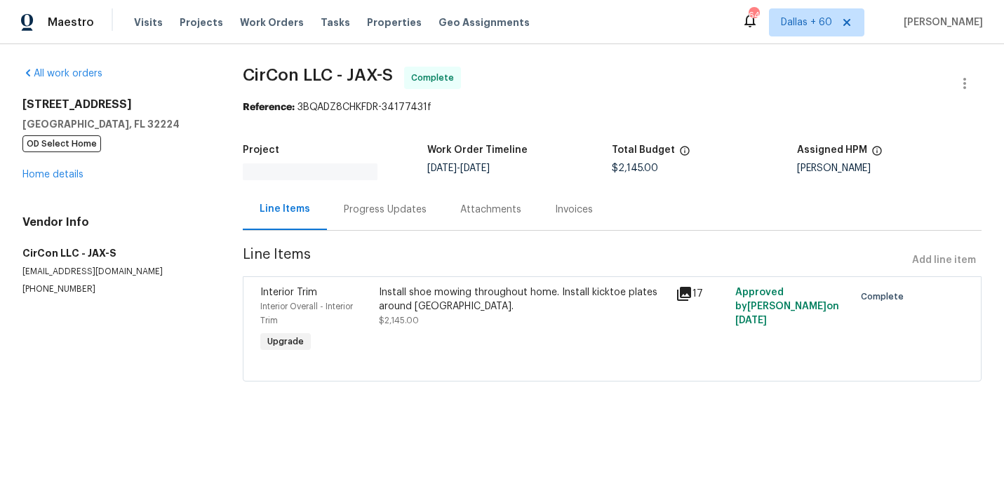
click at [40, 156] on div "[STREET_ADDRESS] OD Select Home Home details" at bounding box center [115, 140] width 187 height 84
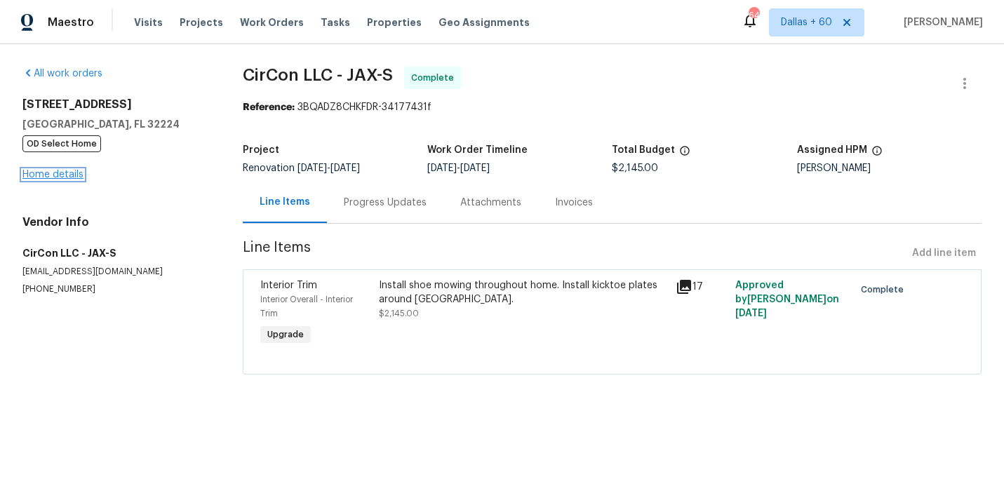
click at [44, 173] on link "Home details" at bounding box center [52, 175] width 61 height 10
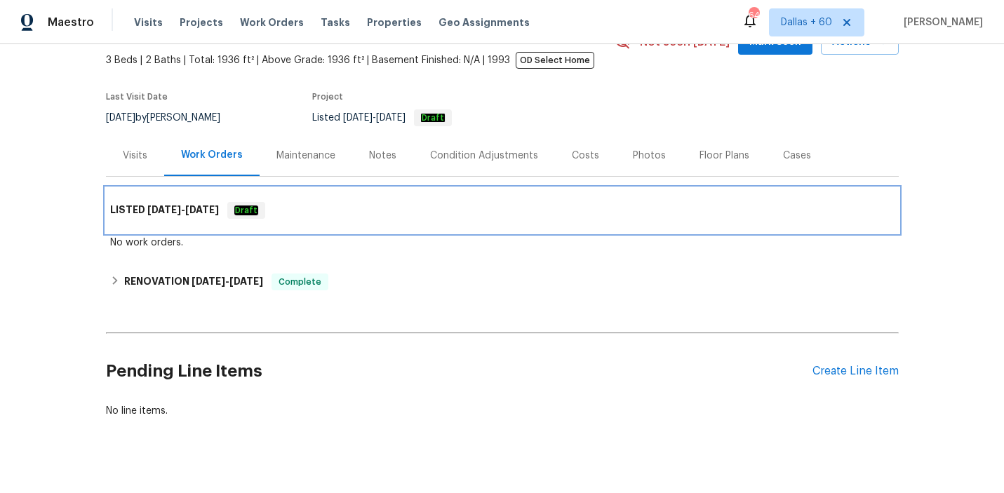
click at [420, 211] on div "LISTED [DATE] - [DATE] Draft" at bounding box center [502, 210] width 785 height 17
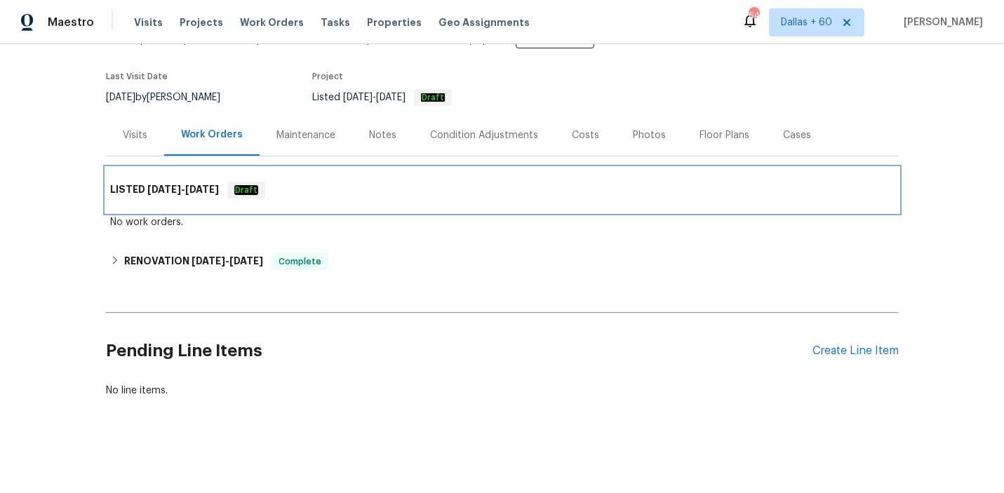
scroll to position [98, 0]
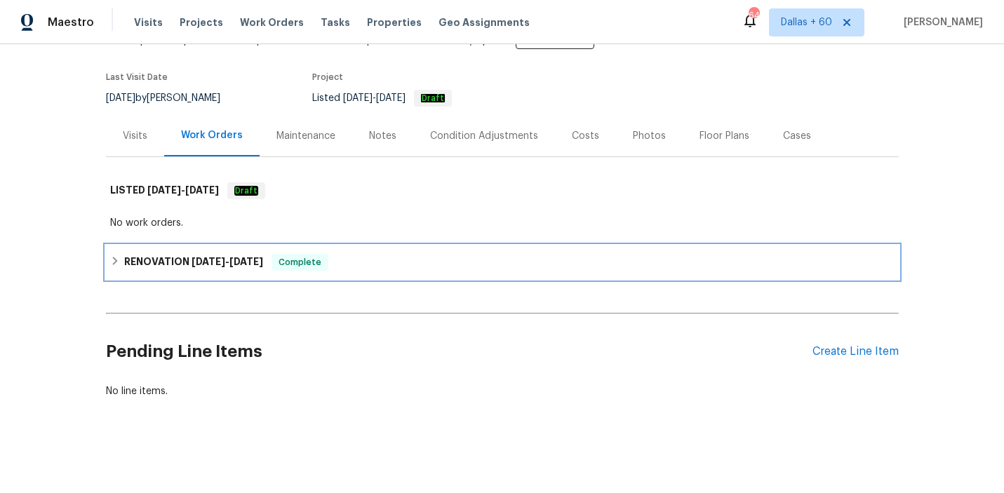
click at [402, 275] on div "RENOVATION [DATE] - [DATE] Complete" at bounding box center [502, 263] width 793 height 34
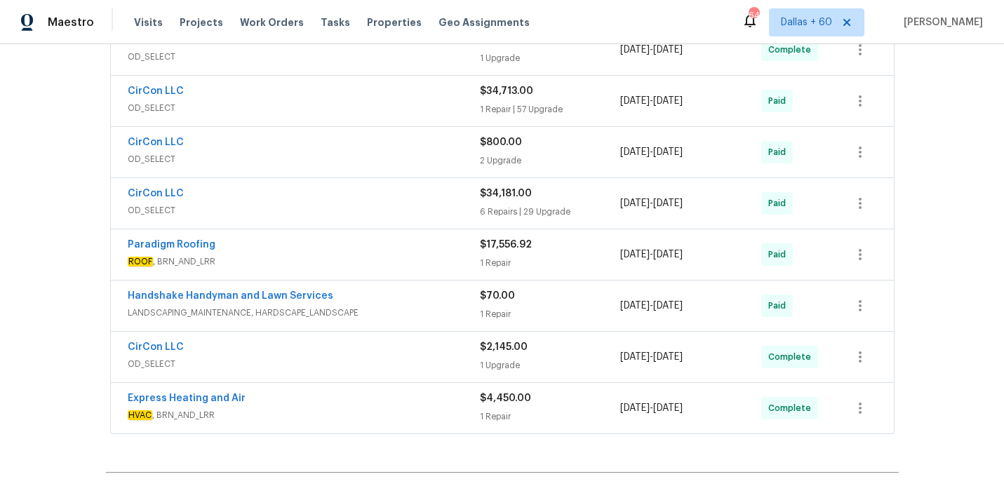
scroll to position [519, 0]
click at [353, 264] on span "ROOF , BRN_AND_LRR" at bounding box center [304, 262] width 352 height 14
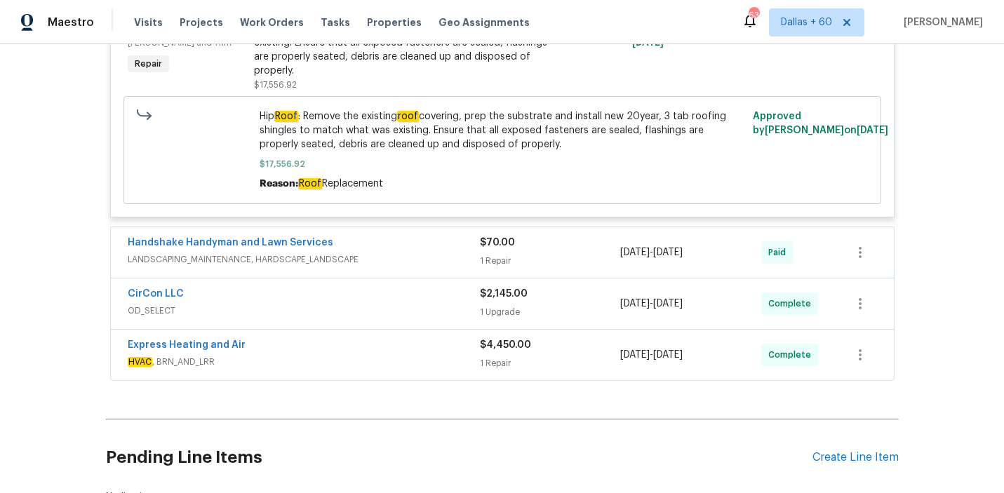
scroll to position [851, 0]
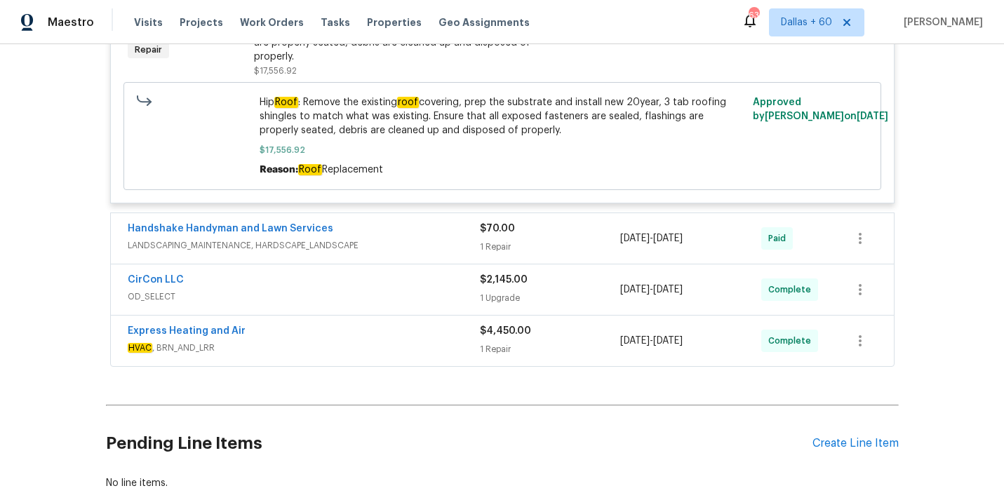
click at [387, 290] on span "OD_SELECT" at bounding box center [304, 297] width 352 height 14
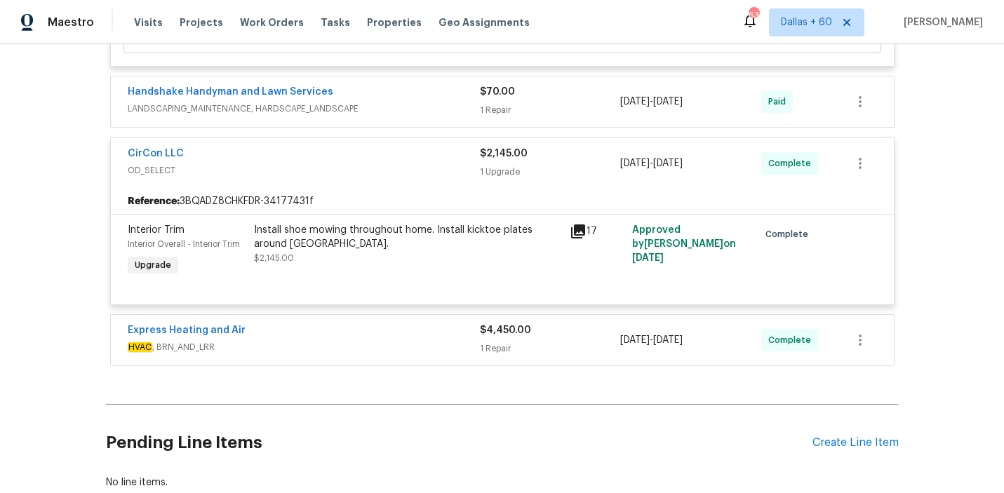
scroll to position [1044, 0]
